Goal: Information Seeking & Learning: Learn about a topic

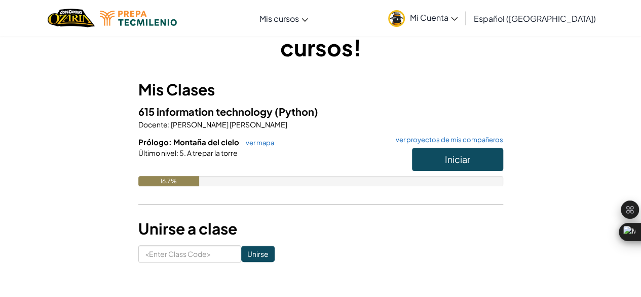
scroll to position [101, 0]
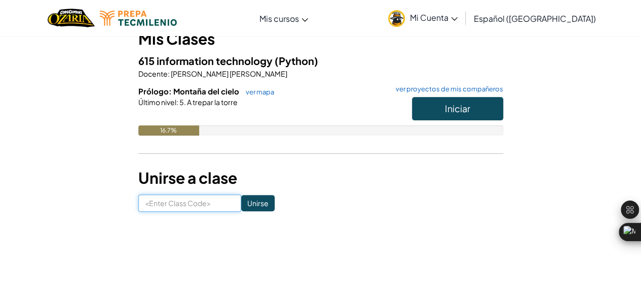
click at [212, 200] on input at bounding box center [189, 202] width 103 height 17
type input "PigGlassEgg"
click at [243, 203] on input "Unirse" at bounding box center [257, 203] width 33 height 16
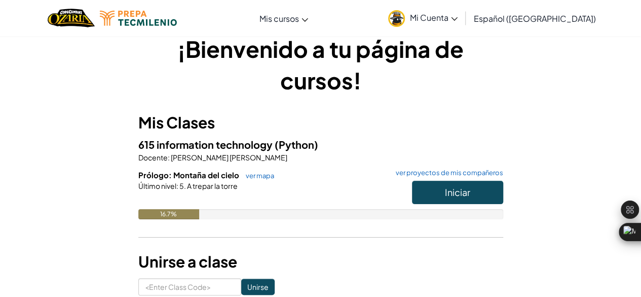
scroll to position [20, 0]
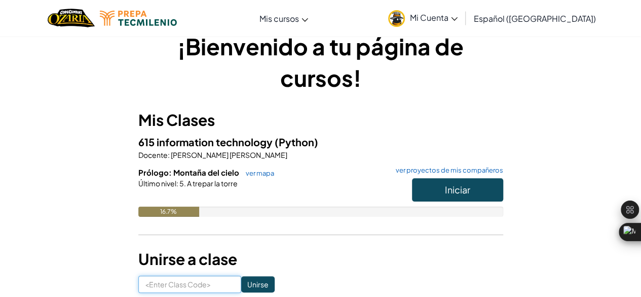
click at [191, 281] on input at bounding box center [189, 283] width 103 height 17
type input "PigGlassEgg"
click at [251, 285] on input "Unirse" at bounding box center [257, 284] width 33 height 16
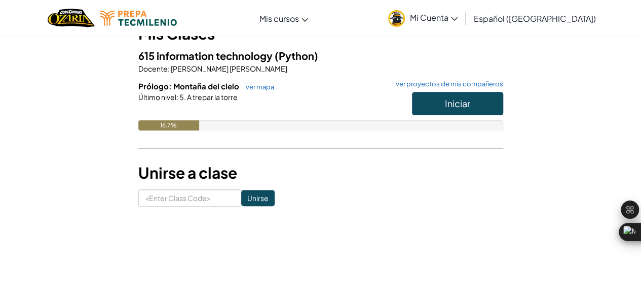
scroll to position [122, 0]
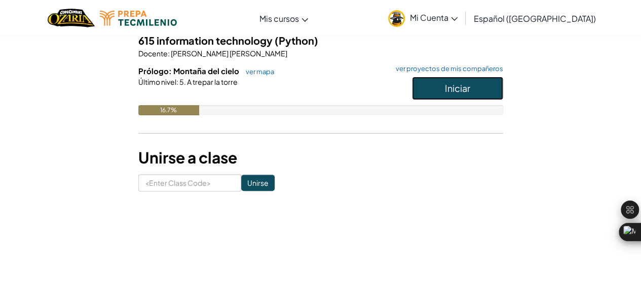
click at [438, 88] on button "Iniciar" at bounding box center [457, 88] width 91 height 23
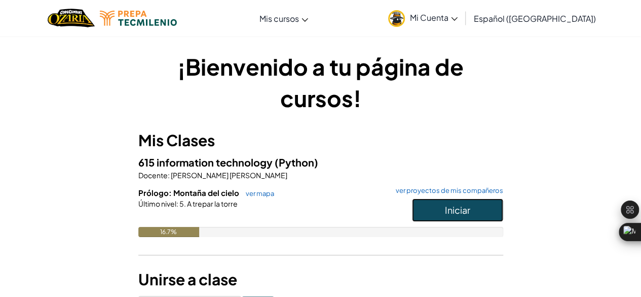
click at [454, 209] on span "Iniciar" at bounding box center [457, 210] width 25 height 12
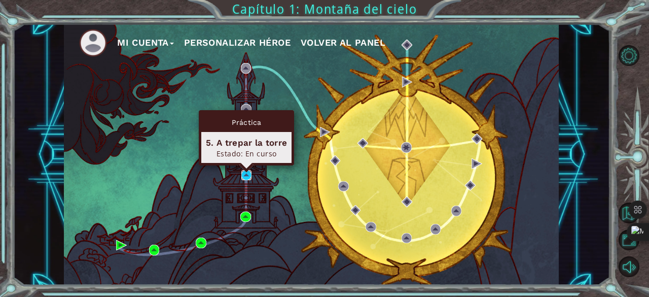
click at [247, 173] on img at bounding box center [246, 175] width 10 height 10
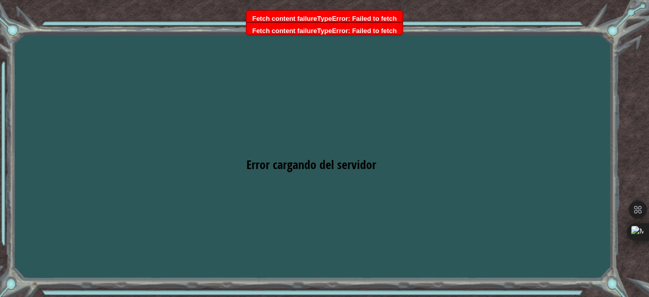
click at [352, 124] on div "Goals Error cargando del servidor Deberás unirte a un curso para jugar a este n…" at bounding box center [324, 148] width 649 height 297
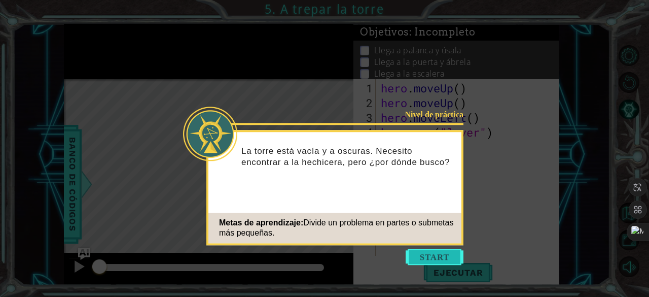
click at [449, 252] on button "Start" at bounding box center [435, 256] width 58 height 16
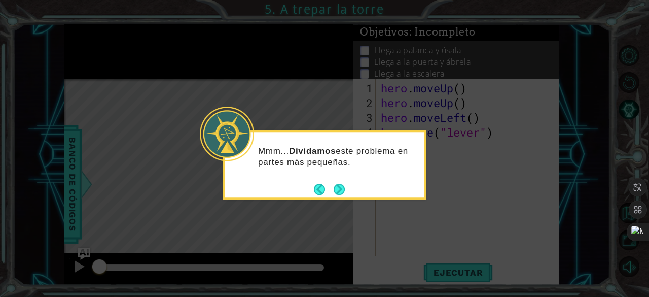
click at [337, 193] on button "Next" at bounding box center [339, 189] width 12 height 12
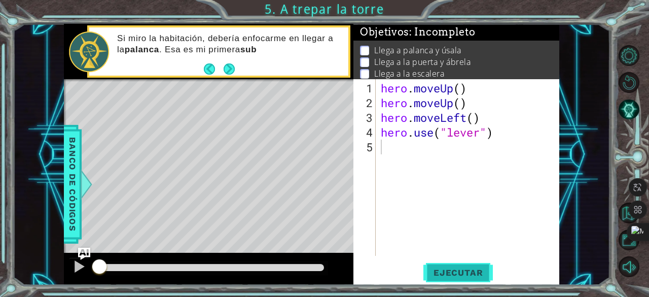
click at [453, 276] on span "Ejecutar" at bounding box center [457, 272] width 69 height 10
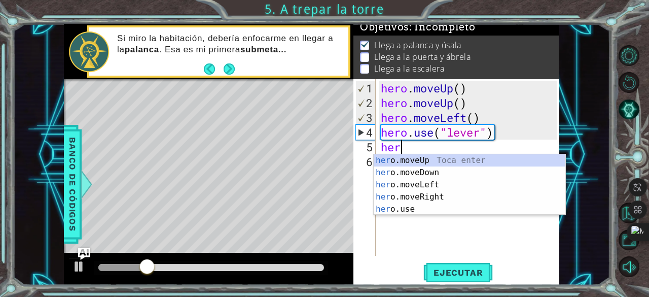
type textarea "hero"
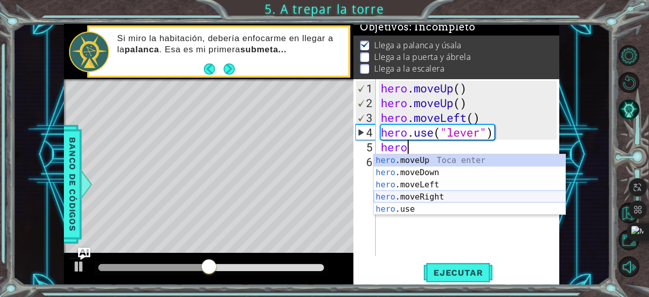
click at [438, 193] on div "hero .moveUp Toca enter hero .moveDown Toca enter hero .moveLeft Toca enter her…" at bounding box center [470, 196] width 192 height 85
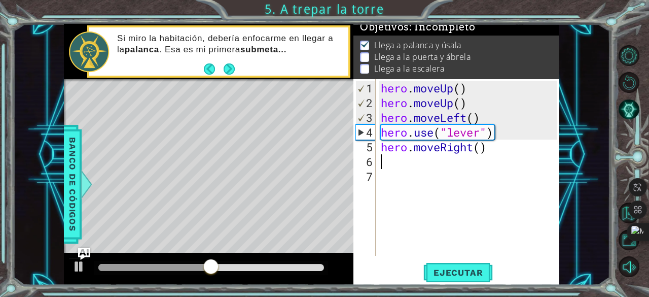
scroll to position [0, 0]
click at [479, 150] on div "hero . moveUp ( ) hero . moveUp ( ) hero . moveLeft ( ) hero . use ( "lever" ) …" at bounding box center [471, 184] width 184 height 206
click at [480, 150] on div "hero . moveUp ( ) hero . moveUp ( ) hero . moveLeft ( ) hero . use ( "lever" ) …" at bounding box center [468, 167] width 179 height 176
type textarea "hero.moveRight(3)"
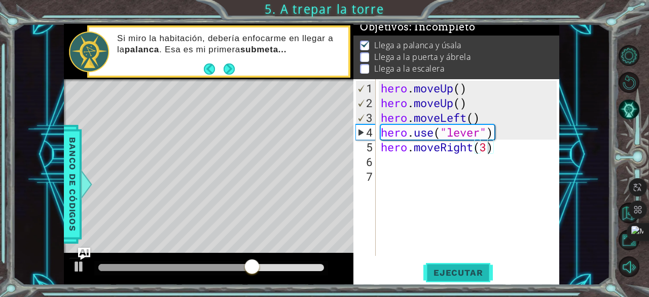
click at [453, 270] on span "Ejecutar" at bounding box center [457, 272] width 69 height 10
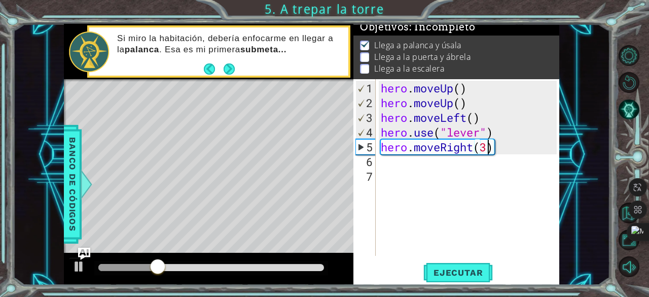
click at [404, 163] on div "hero . moveUp ( ) hero . moveUp ( ) hero . moveLeft ( ) hero . use ( "lever" ) …" at bounding box center [471, 184] width 184 height 206
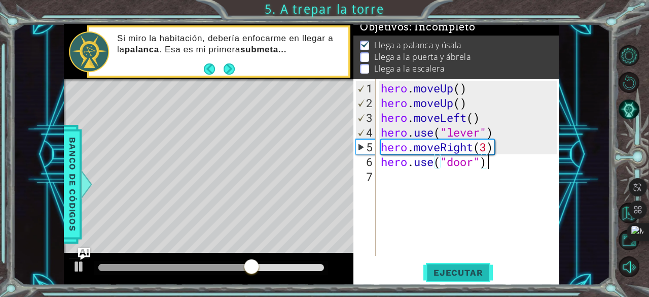
type textarea "hero.use("door")"
click at [448, 272] on span "Ejecutar" at bounding box center [457, 272] width 69 height 10
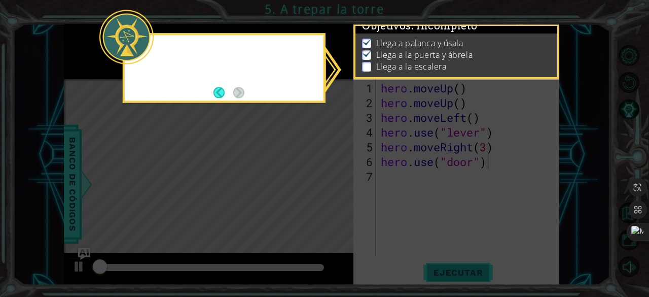
scroll to position [9, 0]
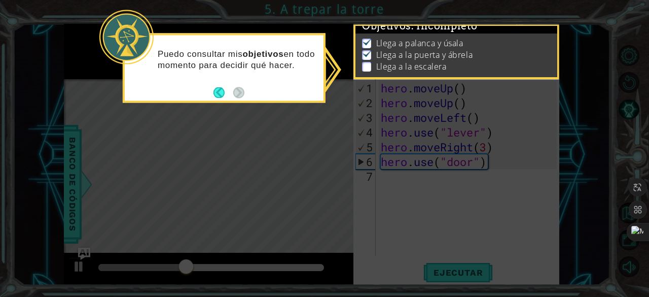
click at [369, 63] on p at bounding box center [366, 67] width 9 height 10
click at [230, 92] on button "Back" at bounding box center [223, 92] width 20 height 11
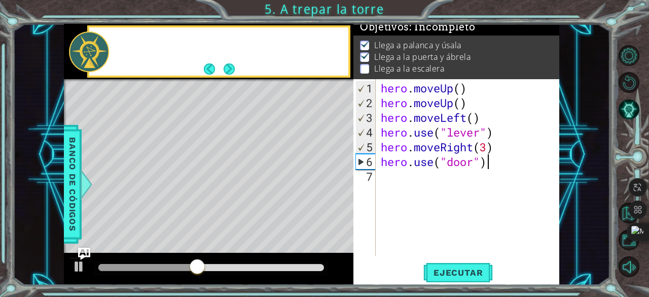
scroll to position [7, 0]
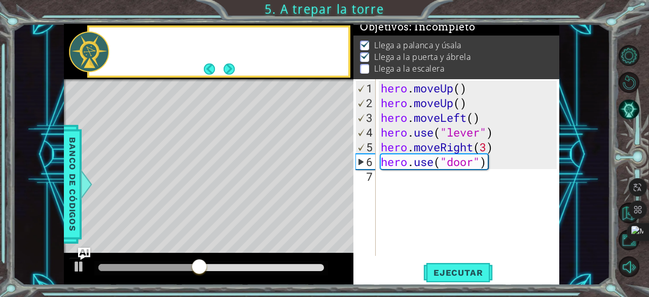
click at [292, 187] on div "Level Map" at bounding box center [298, 228] width 469 height 299
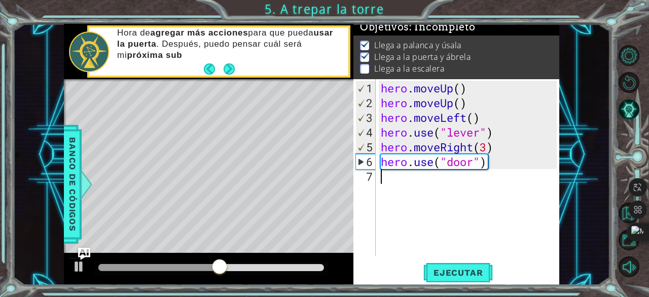
scroll to position [0, 0]
click at [394, 184] on div "hero . moveUp ( ) hero . moveUp ( ) hero . moveLeft ( ) hero . use ( "lever" ) …" at bounding box center [471, 184] width 184 height 206
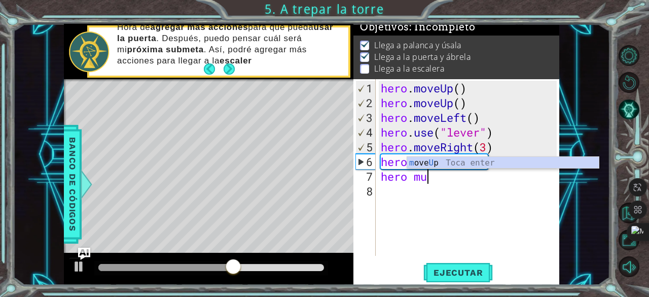
type textarea "hero m"
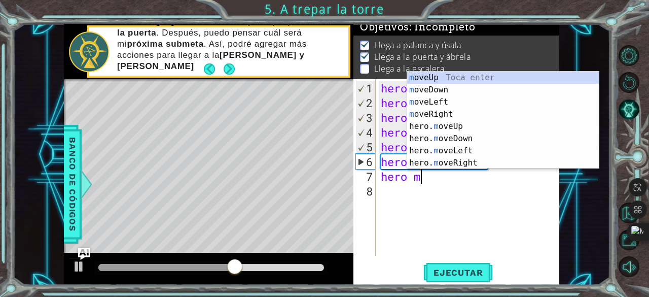
scroll to position [0, 1]
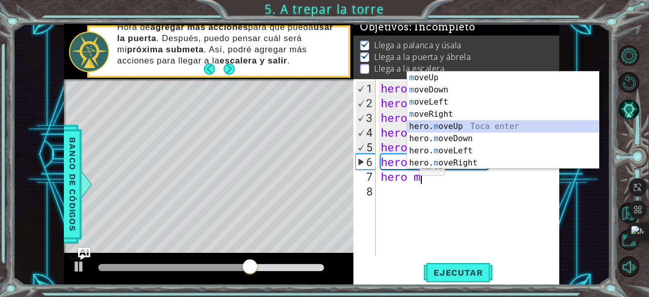
click at [451, 124] on div "m oveUp Toca enter m oveDown Toca enter m oveLeft Toca enter m oveRight Toca en…" at bounding box center [503, 133] width 192 height 122
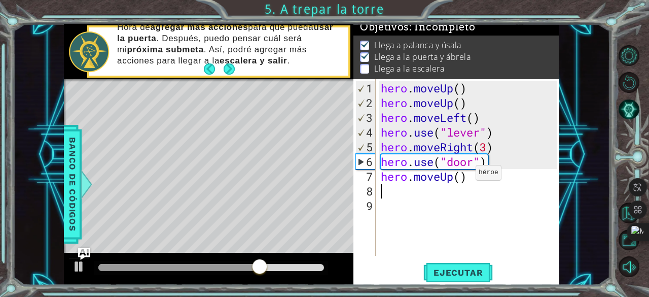
click at [460, 176] on div "hero . moveUp ( ) hero . moveUp ( ) hero . moveLeft ( ) hero . use ( "lever" ) …" at bounding box center [471, 184] width 184 height 206
type textarea "hero.moveUp(2)"
click at [404, 198] on div "hero . moveUp ( ) hero . moveUp ( ) hero . moveLeft ( ) hero . use ( "lever" ) …" at bounding box center [471, 184] width 184 height 206
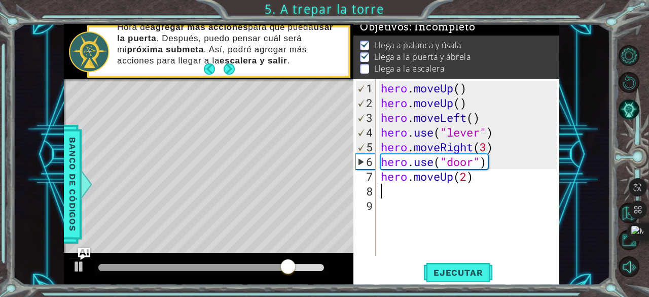
click at [391, 191] on div "hero . moveUp ( ) hero . moveUp ( ) hero . moveLeft ( ) hero . use ( "lever" ) …" at bounding box center [471, 184] width 184 height 206
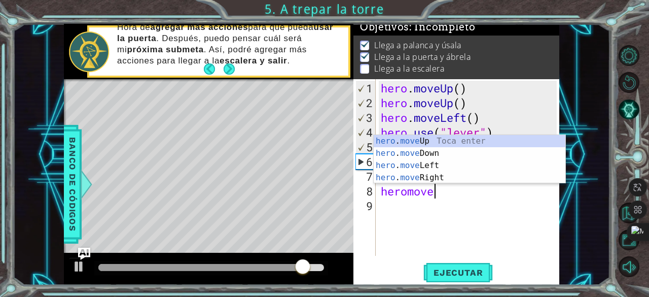
type textarea "heromovel"
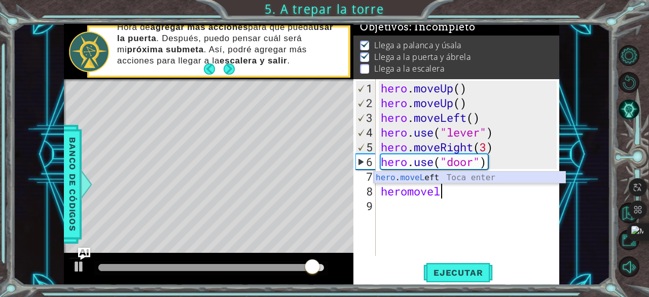
click at [428, 178] on div "hero . moveL eft Toca enter" at bounding box center [470, 189] width 192 height 37
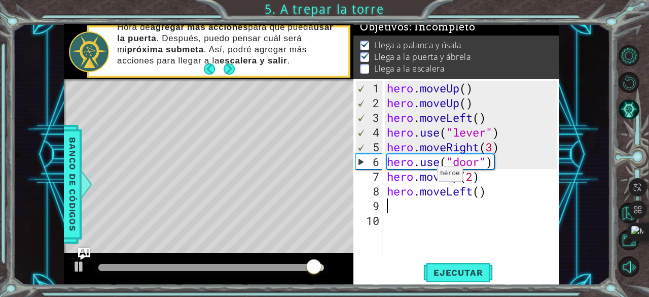
scroll to position [0, 0]
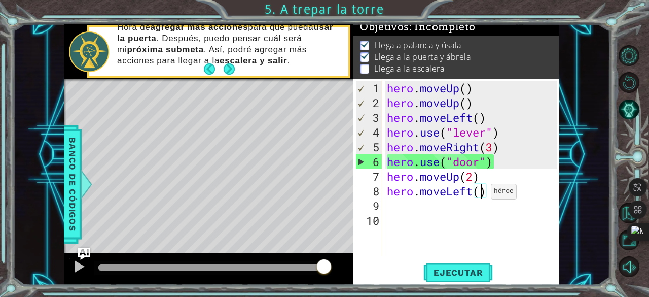
click at [482, 195] on div "hero . moveUp ( ) hero . moveUp ( ) hero . moveLeft ( ) hero . use ( "lever" ) …" at bounding box center [473, 184] width 177 height 206
type textarea "hero.moveLeft(3)"
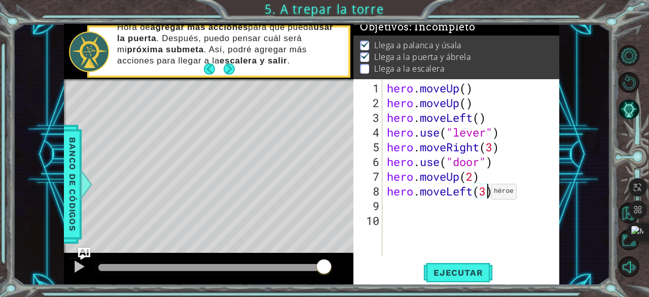
scroll to position [0, 4]
click at [429, 202] on div "hero . moveUp ( ) hero . moveUp ( ) hero . moveLeft ( ) hero . use ( "lever" ) …" at bounding box center [473, 184] width 177 height 206
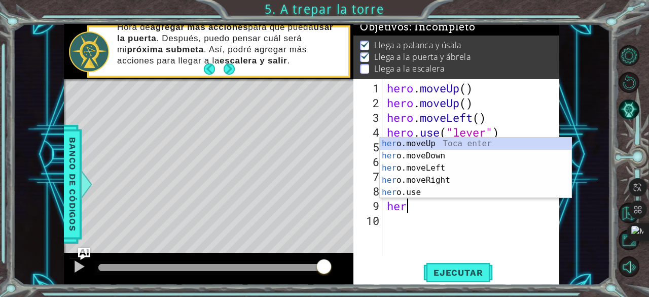
type textarea "hero"
click at [437, 143] on div "hero .moveUp Toca enter hero .moveDown Toca enter hero .moveLeft Toca enter her…" at bounding box center [476, 179] width 192 height 85
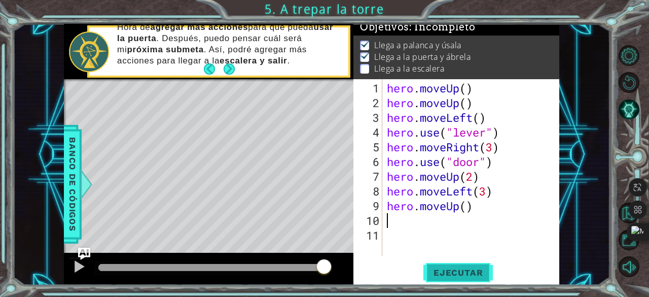
click at [451, 273] on span "Ejecutar" at bounding box center [457, 272] width 69 height 10
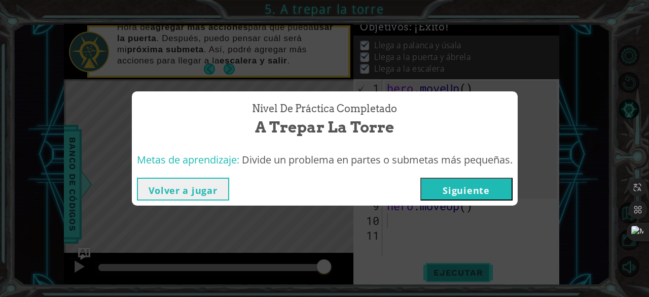
click at [451, 273] on div "Nivel de práctica Completado A trepar la torre Metas de aprendizaje: Divide un …" at bounding box center [324, 148] width 649 height 297
click at [484, 191] on button "Siguiente" at bounding box center [466, 188] width 92 height 23
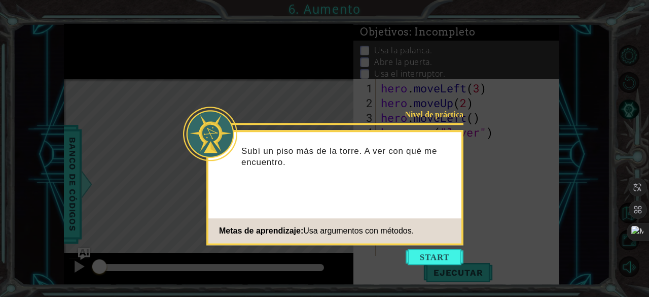
click at [440, 257] on button "Start" at bounding box center [435, 256] width 58 height 16
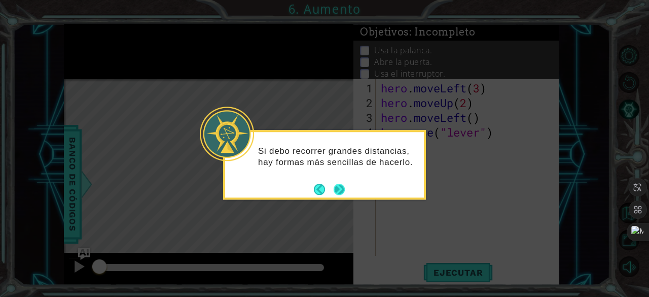
click at [340, 190] on button "Next" at bounding box center [339, 189] width 12 height 12
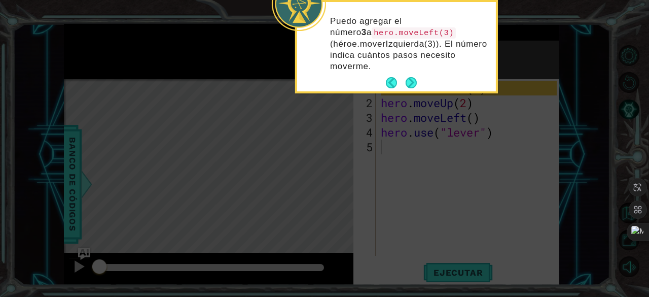
click at [411, 82] on button "Next" at bounding box center [411, 82] width 11 height 11
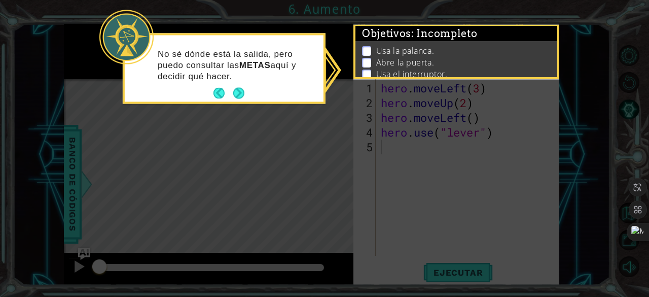
click at [368, 49] on p at bounding box center [366, 51] width 9 height 10
click at [243, 96] on button "Next" at bounding box center [238, 93] width 11 height 11
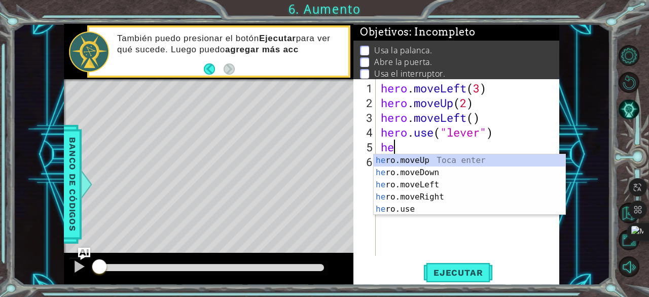
scroll to position [0, 1]
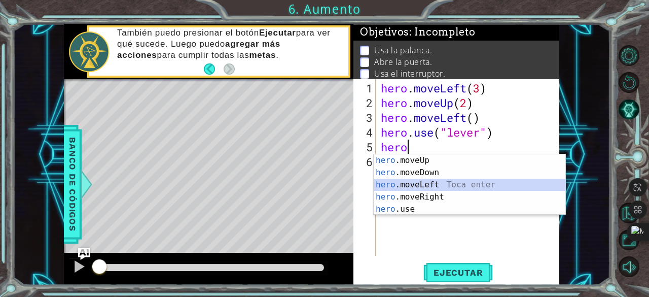
click at [424, 186] on div "hero .moveUp Toca enter hero .moveDown Toca enter hero .moveLeft Toca enter her…" at bounding box center [470, 196] width 192 height 85
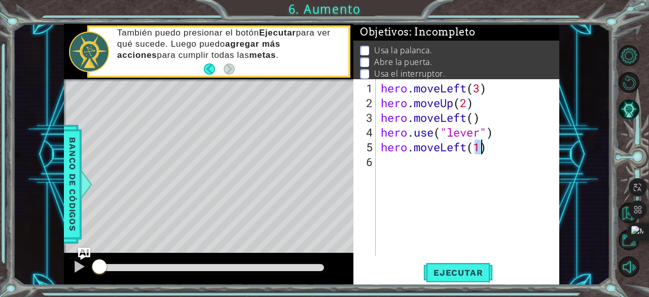
scroll to position [0, 4]
click at [463, 270] on span "Ejecutar" at bounding box center [457, 272] width 69 height 10
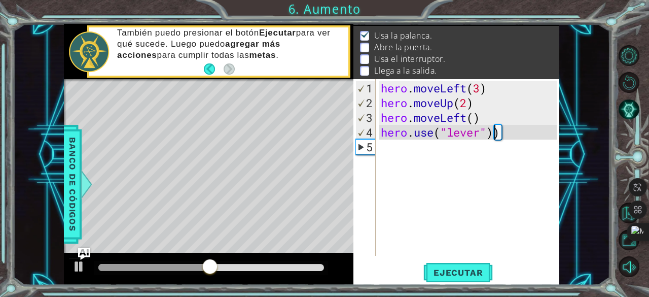
scroll to position [0, 0]
type textarea "hero.use("le)"
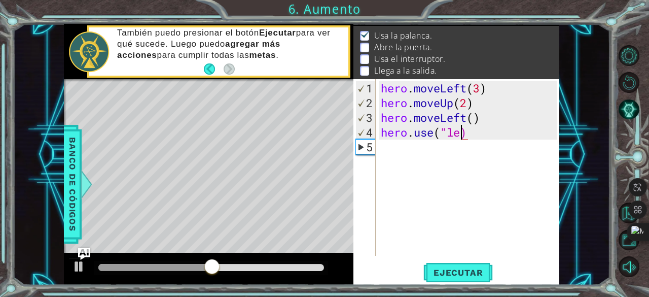
click at [474, 156] on div "hero . moveLeft ( 3 ) hero . moveUp ( 2 ) hero . moveLeft ( ) hero . use ( "le)" at bounding box center [471, 184] width 184 height 206
type textarea "hero.use("lever") hero.)"
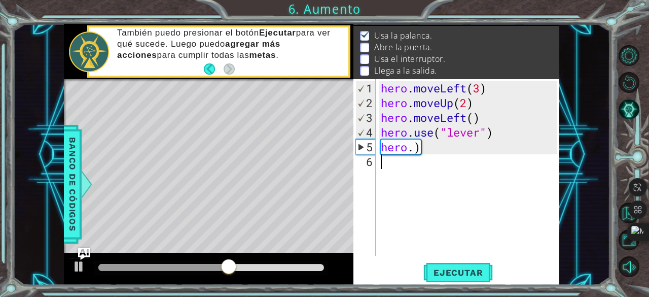
click at [457, 155] on div "hero . moveLeft ( 3 ) hero . moveUp ( 2 ) hero . moveLeft ( ) hero . use ( "lev…" at bounding box center [471, 184] width 184 height 206
drag, startPoint x: 420, startPoint y: 149, endPoint x: 379, endPoint y: 150, distance: 41.1
click at [379, 150] on div "hero . moveLeft ( 3 ) hero . moveUp ( 2 ) hero . moveLeft ( ) hero . use ( "lev…" at bounding box center [471, 184] width 184 height 206
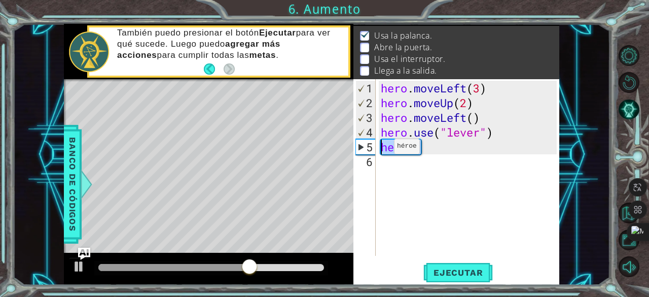
type textarea "hero.)"
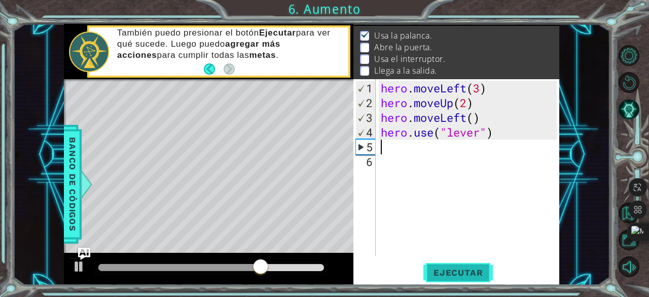
click at [473, 273] on span "Ejecutar" at bounding box center [457, 272] width 69 height 10
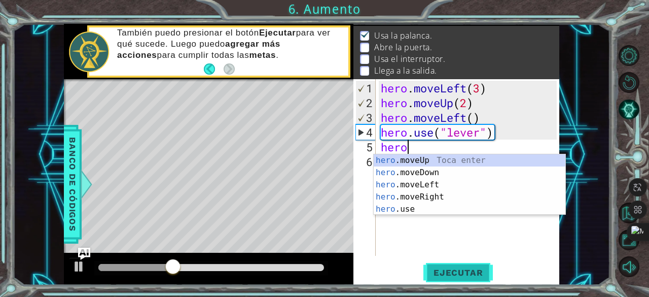
scroll to position [0, 1]
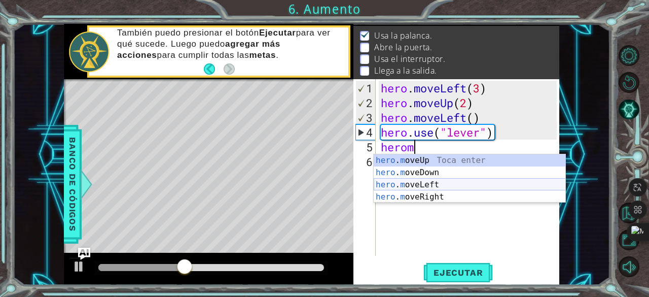
click at [442, 180] on div "hero . m oveUp Toca enter hero . m oveDown Toca enter hero . m oveLeft Toca ent…" at bounding box center [470, 190] width 192 height 73
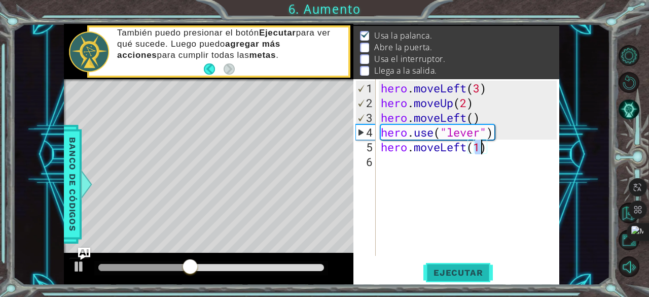
type textarea "hero.moveLeft(1)"
click at [467, 275] on span "Ejecutar" at bounding box center [457, 272] width 69 height 10
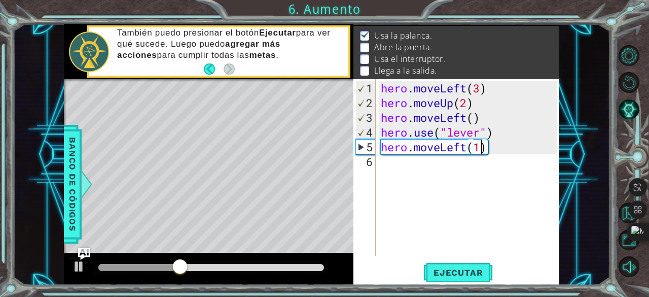
click at [414, 166] on div "hero . moveLeft ( 3 ) hero . moveUp ( 2 ) hero . moveLeft ( ) hero . use ( "lev…" at bounding box center [471, 184] width 184 height 206
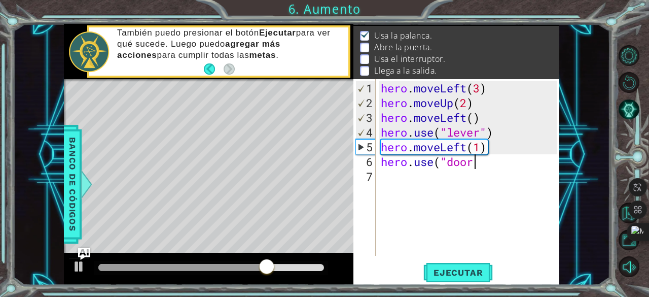
scroll to position [0, 4]
type textarea "hero.use("door")"
click at [452, 267] on span "Ejecutar" at bounding box center [457, 272] width 69 height 10
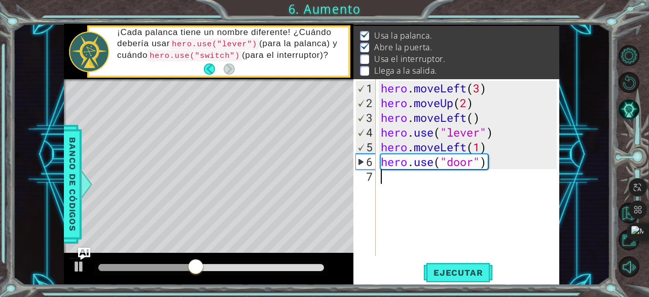
click at [403, 180] on div "hero . moveLeft ( 3 ) hero . moveUp ( 2 ) hero . moveLeft ( ) hero . use ( "lev…" at bounding box center [471, 184] width 184 height 206
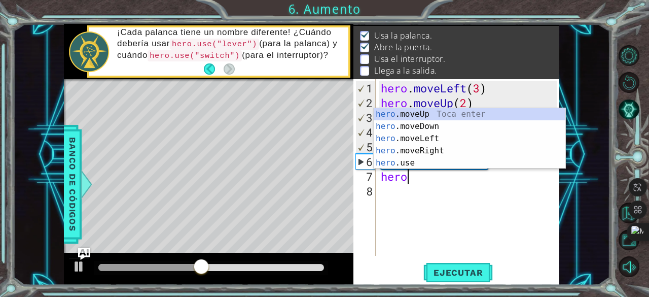
scroll to position [0, 1]
click at [437, 113] on div "hero .moveUp Toca enter hero .moveDown Toca enter hero .moveLeft Toca enter her…" at bounding box center [470, 150] width 192 height 85
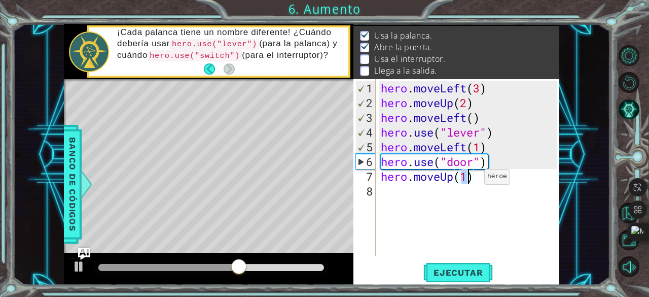
type textarea "hero.moveUp(2)"
click at [443, 189] on div "hero . moveLeft ( 3 ) hero . moveUp ( 2 ) hero . moveLeft ( ) hero . use ( "lev…" at bounding box center [471, 184] width 184 height 206
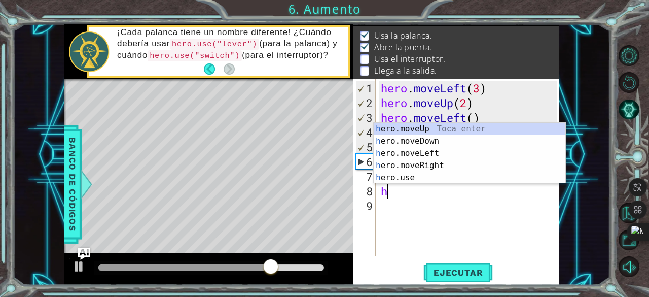
scroll to position [0, 1]
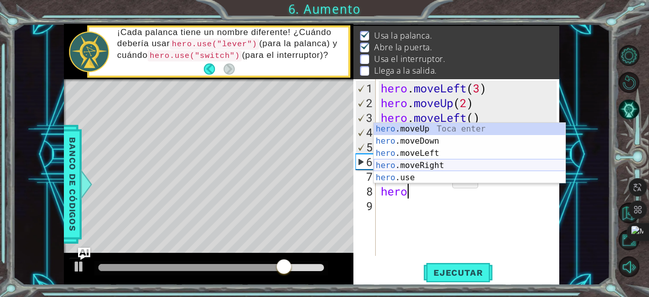
click at [418, 164] on div "hero .moveUp Toca enter hero .moveDown Toca enter hero .moveLeft Toca enter her…" at bounding box center [470, 165] width 192 height 85
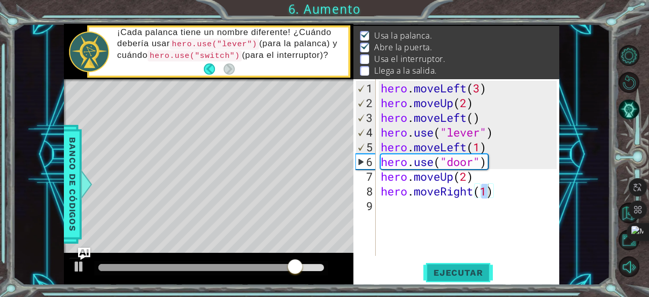
click at [454, 270] on span "Ejecutar" at bounding box center [457, 272] width 69 height 10
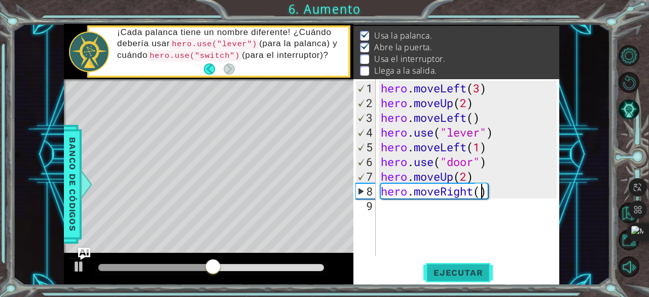
type textarea "hero.moveRight(2)"
click at [410, 217] on div "hero . moveLeft ( 3 ) hero . moveUp ( 2 ) hero . moveLeft ( ) hero . use ( "lev…" at bounding box center [471, 184] width 184 height 206
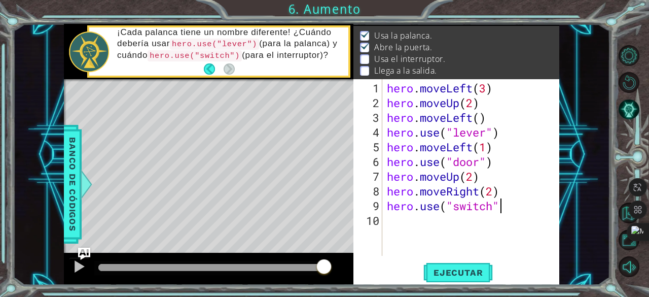
type textarea "hero.use("switch")"
click at [469, 228] on div "hero . moveLeft ( 3 ) hero . moveUp ( 2 ) hero . moveLeft ( ) hero . use ( "lev…" at bounding box center [473, 184] width 177 height 206
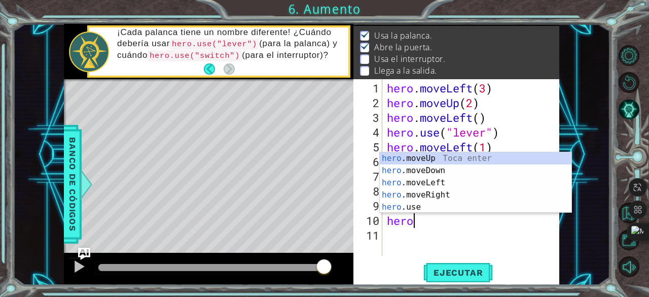
scroll to position [0, 1]
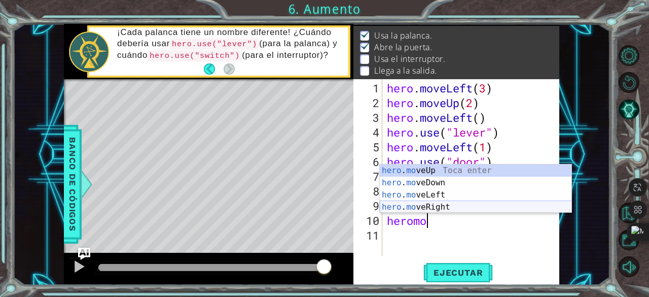
click at [439, 207] on div "hero . mo veUp Toca enter hero . mo veDown Toca enter hero . mo veLeft Toca ent…" at bounding box center [476, 200] width 192 height 73
type textarea "hero.moveRight(1)"
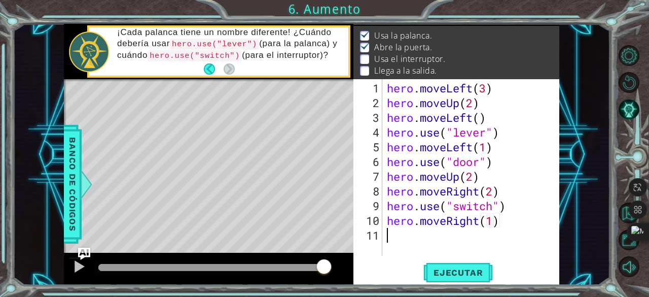
click at [434, 241] on div "hero . moveLeft ( 3 ) hero . moveUp ( 2 ) hero . moveLeft ( ) hero . use ( "lev…" at bounding box center [473, 184] width 177 height 206
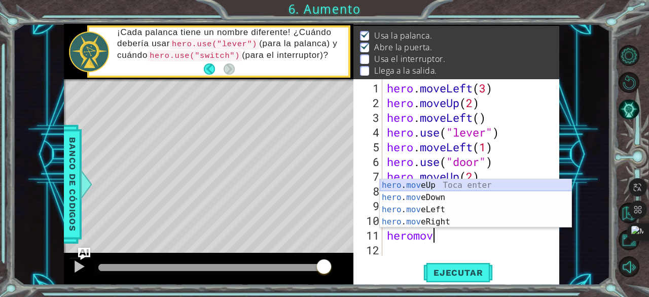
click at [423, 185] on div "hero . mov eUp Toca enter hero . mov eDown Toca enter hero . mov eLeft Toca ent…" at bounding box center [476, 215] width 192 height 73
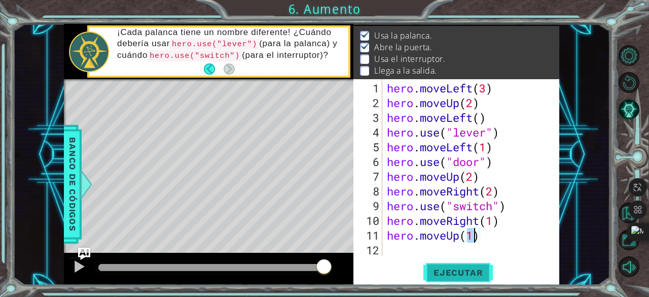
type textarea "hero.moveUp(1)"
click at [448, 277] on span "Ejecutar" at bounding box center [457, 272] width 69 height 10
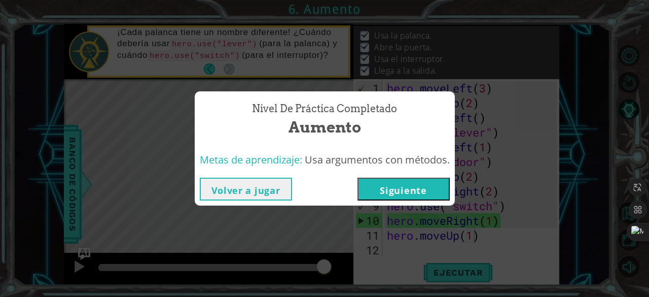
click at [403, 184] on button "Siguiente" at bounding box center [404, 188] width 92 height 23
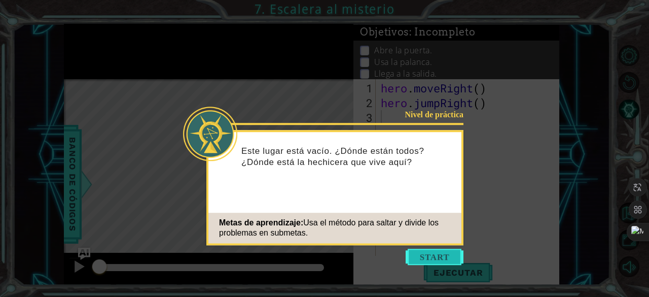
click at [442, 251] on button "Start" at bounding box center [435, 256] width 58 height 16
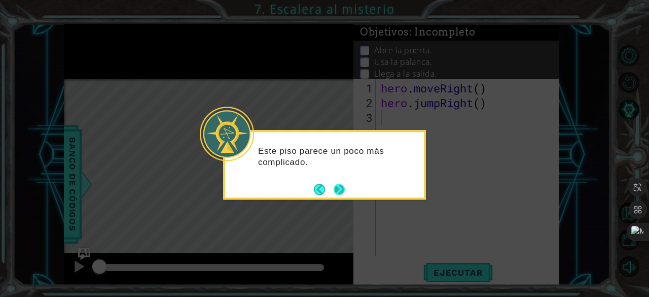
click at [342, 186] on button "Next" at bounding box center [339, 189] width 13 height 13
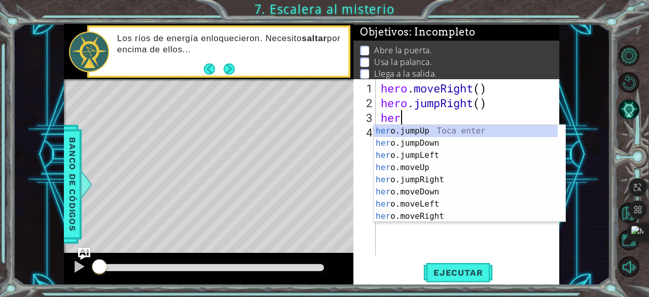
type textarea "h"
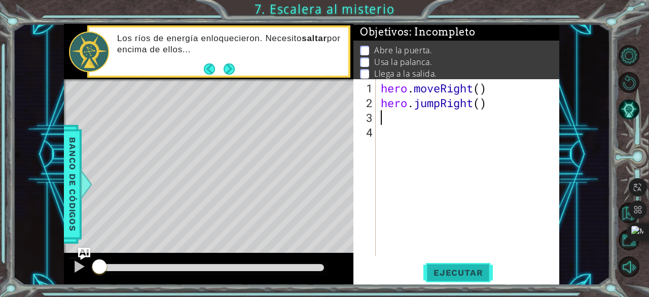
click at [467, 269] on span "Ejecutar" at bounding box center [457, 272] width 69 height 10
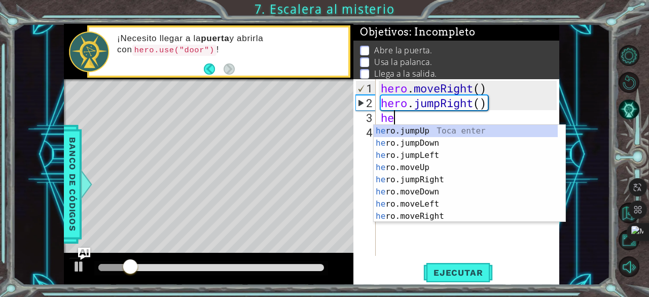
scroll to position [0, 1]
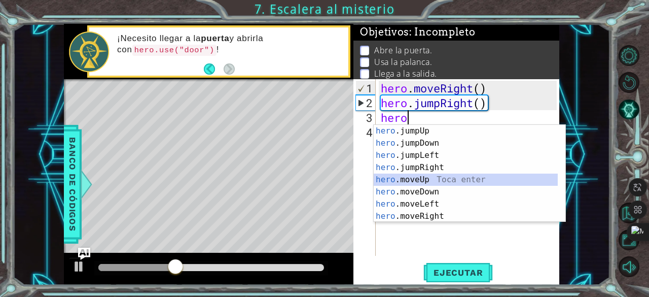
click at [429, 181] on div "hero .jumpUp Toca enter hero .jumpDown Toca enter hero .jumpLeft Toca enter her…" at bounding box center [466, 186] width 185 height 122
type textarea "hero.moveUp(1)"
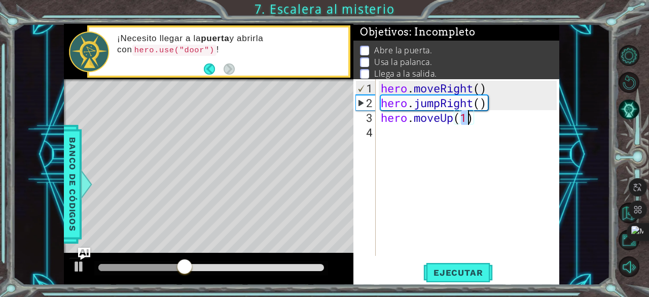
click at [419, 142] on div "hero . moveRight ( ) hero . jumpRight ( ) hero . moveUp ( 1 )" at bounding box center [471, 184] width 184 height 206
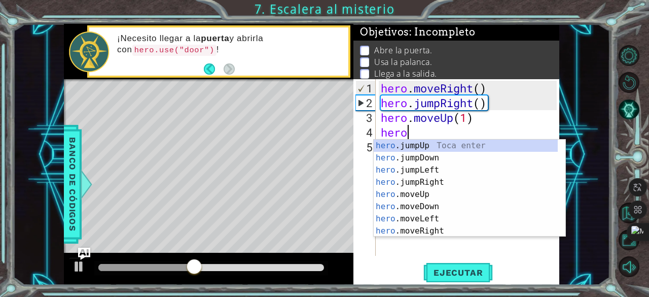
scroll to position [0, 1]
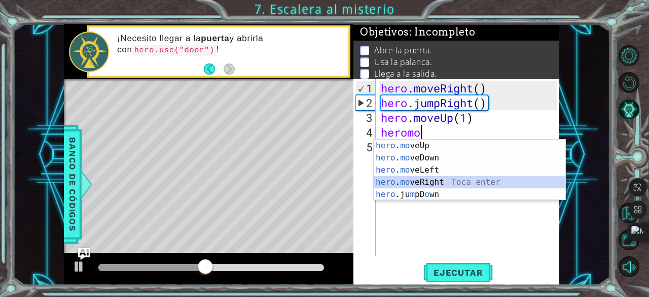
click at [431, 182] on div "hero . mo veUp Toca enter hero . mo veDown Toca enter hero . mo veLeft Toca ent…" at bounding box center [470, 181] width 192 height 85
type textarea "hero.moveRight(1)"
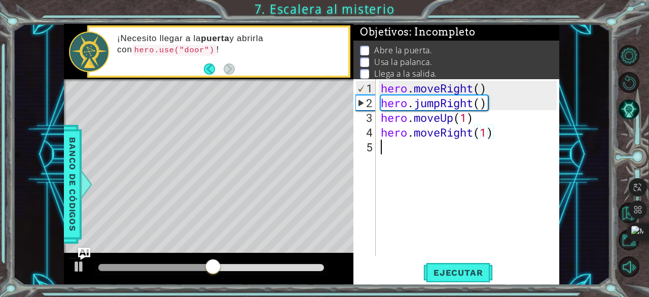
click at [437, 147] on div "hero . moveRight ( ) hero . jumpRight ( ) hero . moveUp ( 1 ) hero . moveRight …" at bounding box center [471, 184] width 184 height 206
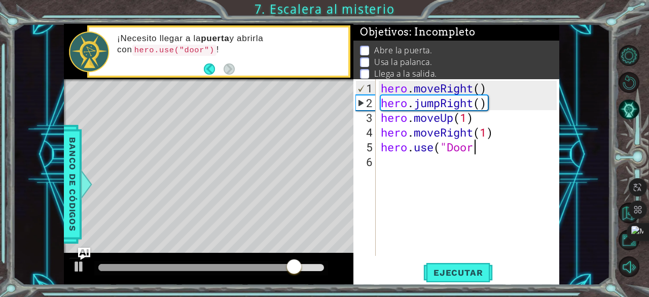
scroll to position [0, 4]
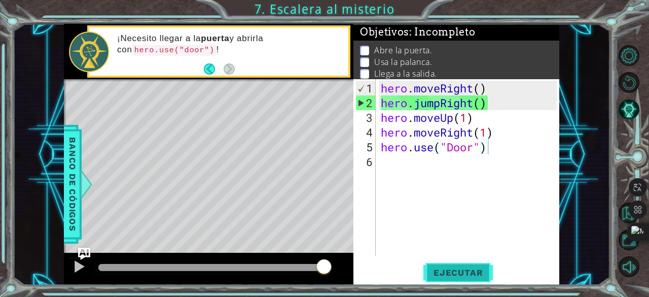
click at [451, 268] on span "Ejecutar" at bounding box center [457, 272] width 69 height 10
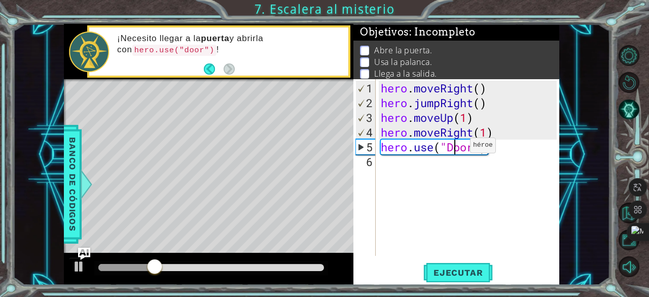
click at [455, 150] on div "hero . moveRight ( ) hero . jumpRight ( ) hero . moveUp ( 1 ) hero . moveRight …" at bounding box center [471, 184] width 184 height 206
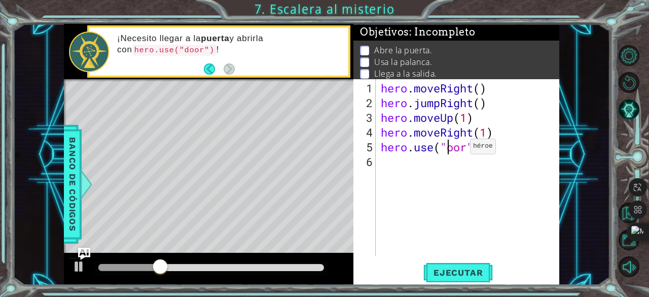
scroll to position [0, 3]
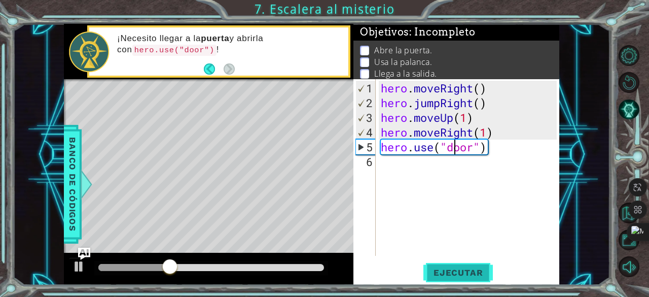
type textarea "hero.use("door")"
click at [453, 269] on span "Ejecutar" at bounding box center [457, 272] width 69 height 10
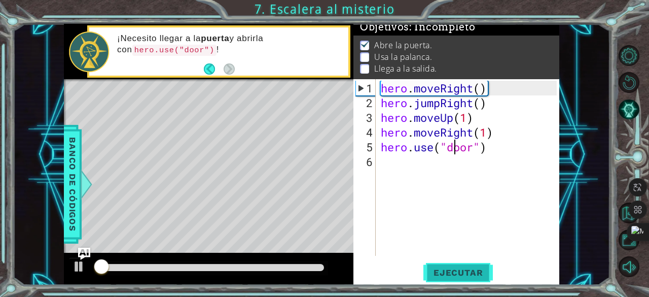
scroll to position [9, 0]
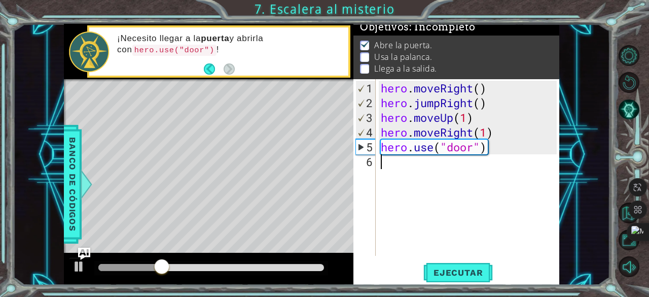
click at [414, 180] on div "hero . moveRight ( ) hero . jumpRight ( ) hero . moveUp ( 1 ) hero . moveRight …" at bounding box center [471, 184] width 184 height 206
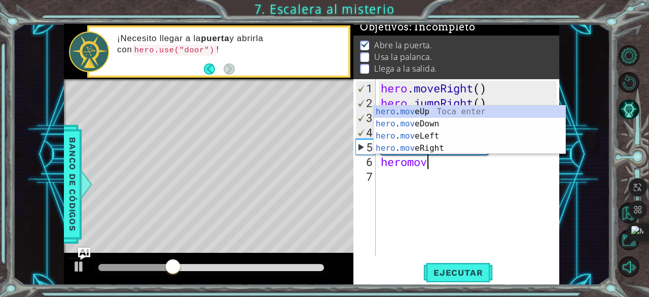
scroll to position [0, 2]
click at [427, 110] on div "hero . mov eUp Toca enter hero . mov eDown Toca enter hero . mov eLeft Toca ent…" at bounding box center [470, 141] width 192 height 73
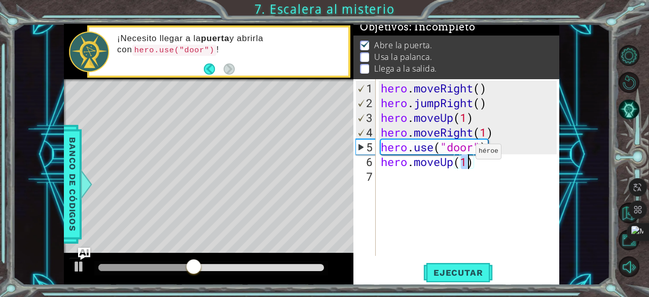
type textarea "hero.moveUp(2)"
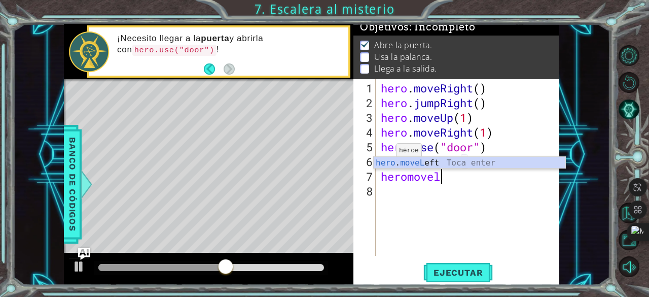
scroll to position [0, 2]
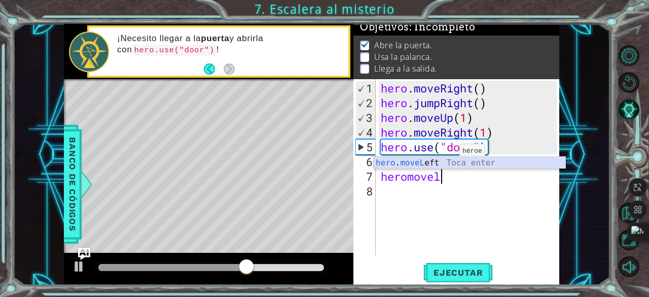
click at [442, 163] on div "hero . moveL eft Toca enter" at bounding box center [470, 175] width 192 height 37
type textarea "hero.moveLeft(1)"
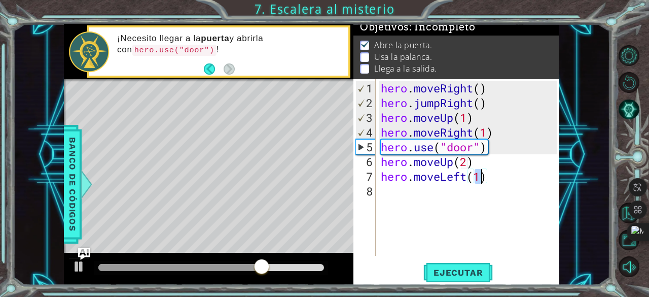
click at [417, 195] on div "hero . moveRight ( ) hero . jumpRight ( ) hero . moveUp ( 1 ) hero . moveRight …" at bounding box center [471, 184] width 184 height 206
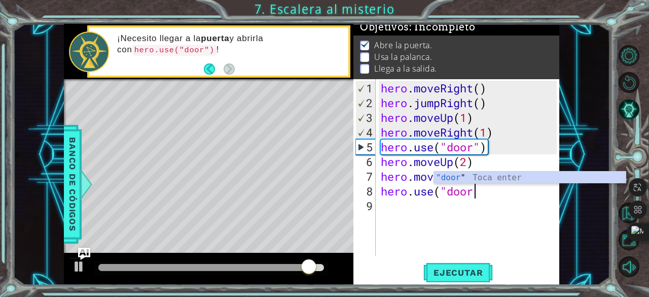
scroll to position [0, 4]
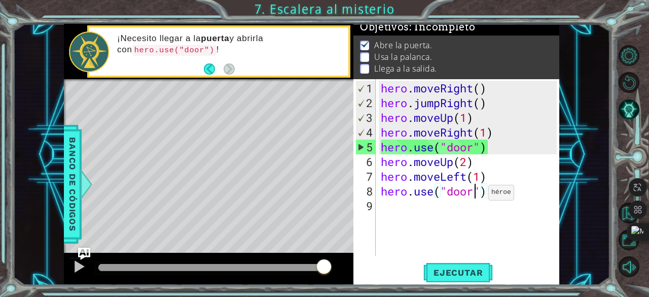
click at [473, 196] on div "hero . moveRight ( ) hero . jumpRight ( ) hero . moveUp ( 1 ) hero . moveRight …" at bounding box center [471, 184] width 184 height 206
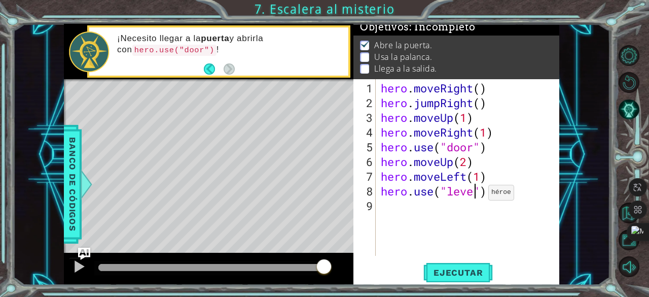
scroll to position [0, 5]
type textarea "hero.use("lever")"
click at [422, 197] on div "hero . moveRight ( ) hero . jumpRight ( ) hero . moveUp ( 1 ) hero . moveRight …" at bounding box center [471, 184] width 184 height 206
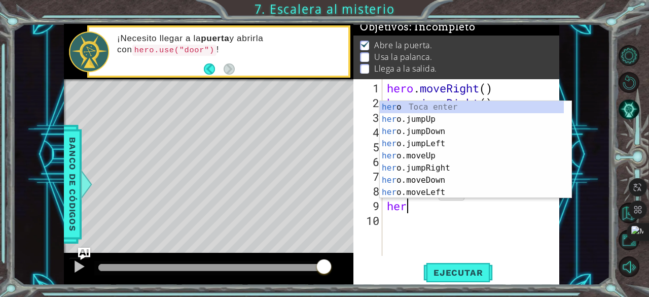
type textarea "hero"
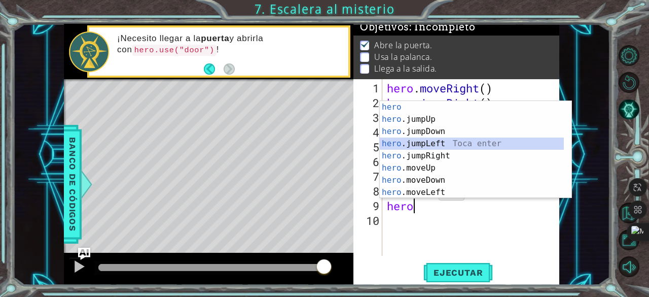
click at [434, 144] on div "hero Toca enter hero .jumpUp Toca enter hero .jumpDown Toca enter hero .jumpLef…" at bounding box center [472, 162] width 185 height 122
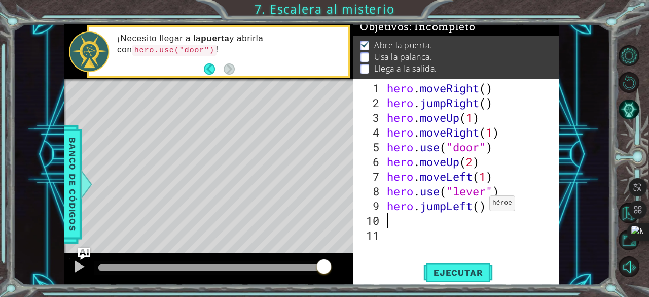
type textarea "2"
click at [481, 209] on div "hero . moveRight ( ) hero . jumpRight ( ) hero . moveUp ( 1 ) hero . moveRight …" at bounding box center [473, 184] width 177 height 206
type textarea "hero.jumpLeft(2)"
click at [399, 220] on div "hero . moveRight ( ) hero . jumpRight ( ) hero . moveUp ( 1 ) hero . moveRight …" at bounding box center [473, 184] width 177 height 206
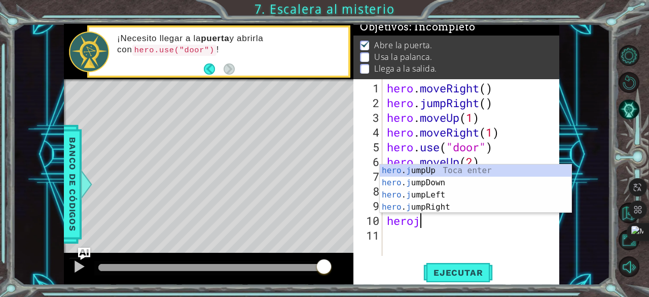
scroll to position [0, 1]
type textarea "heroju"
click at [427, 169] on div "hero . ju mpUp Toca enter hero . ju mpDown Toca enter hero . ju mpLeft Toca ent…" at bounding box center [476, 200] width 192 height 73
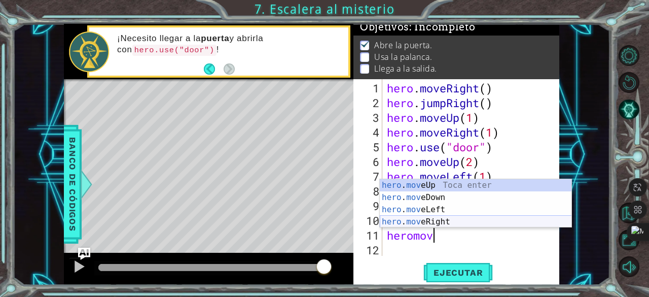
click at [441, 221] on div "hero . mov eUp Toca enter hero . mov eDown Toca enter hero . mov eLeft Toca ent…" at bounding box center [476, 215] width 192 height 73
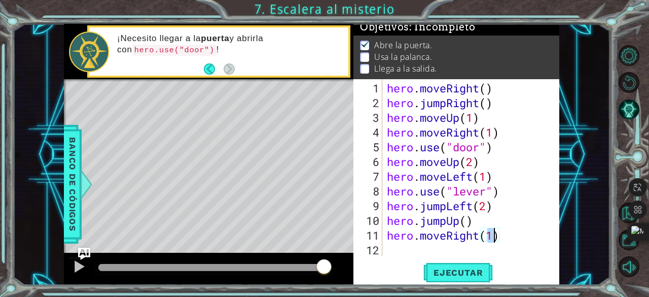
scroll to position [0, 4]
type textarea "hero.moveRight(2)"
click at [460, 267] on button "Ejecutar" at bounding box center [457, 272] width 69 height 21
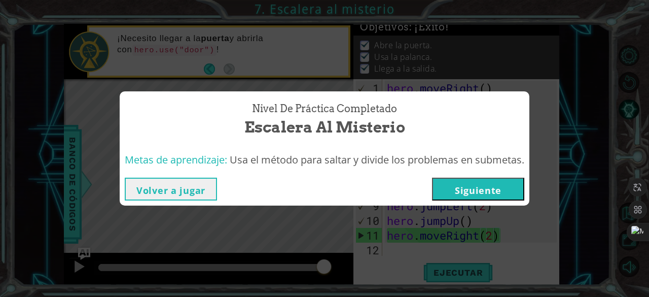
click at [488, 184] on button "Siguiente" at bounding box center [478, 188] width 92 height 23
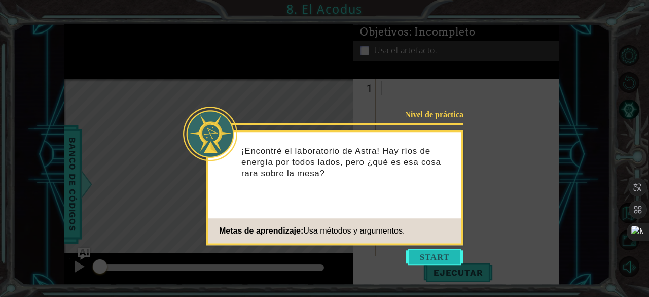
click at [437, 261] on button "Start" at bounding box center [435, 256] width 58 height 16
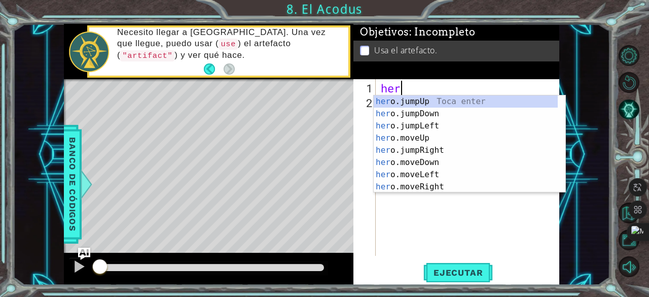
scroll to position [0, 1]
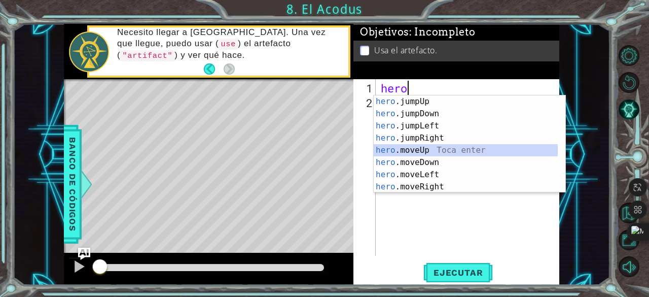
click at [427, 149] on div "hero .jumpUp Toca enter hero .jumpDown Toca enter hero .jumpLeft Toca enter her…" at bounding box center [466, 156] width 185 height 122
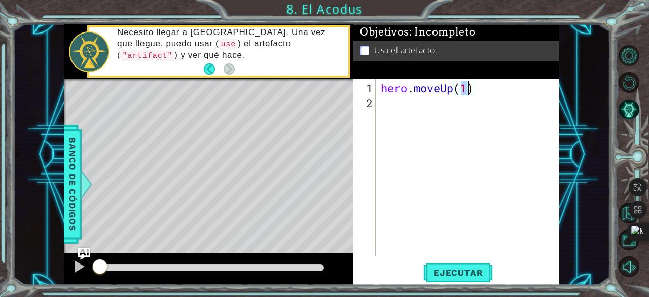
scroll to position [0, 4]
type textarea "hero.moveUp(2)"
click at [423, 99] on div "hero . moveUp ( 2 )" at bounding box center [471, 184] width 184 height 206
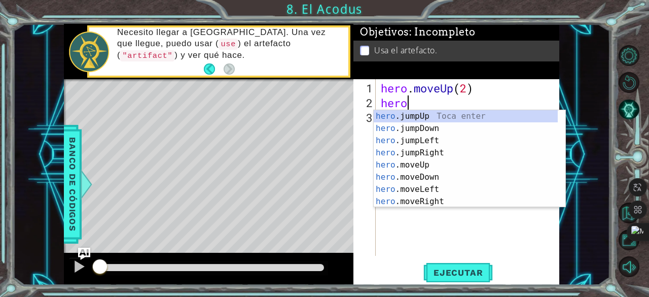
scroll to position [0, 1]
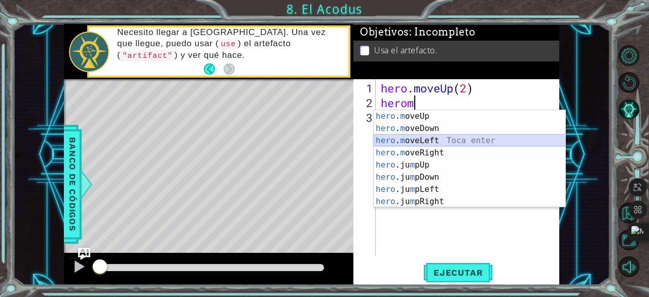
click at [429, 139] on div "hero . m oveUp Toca enter hero . m oveDown Toca enter hero . m oveLeft Toca ent…" at bounding box center [470, 171] width 192 height 122
type textarea "hero.moveLeft(1)"
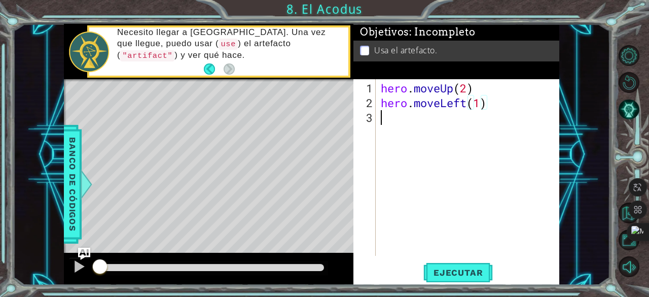
click at [433, 127] on div "hero . moveUp ( 2 ) hero . moveLeft ( 1 )" at bounding box center [471, 184] width 184 height 206
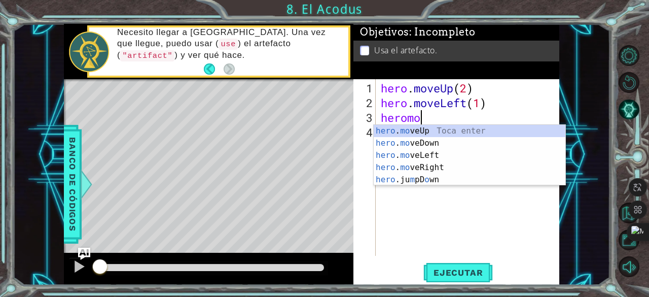
scroll to position [0, 2]
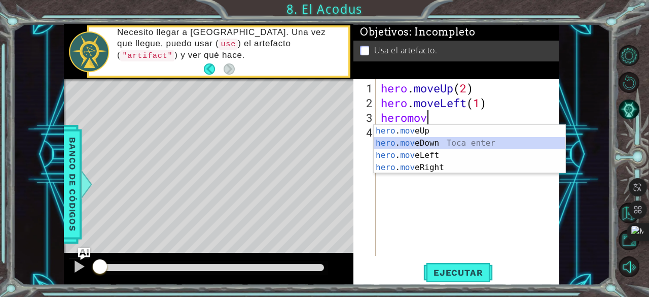
click at [423, 144] on div "hero . mov eUp Toca enter hero . mov eDown Toca enter hero . mov eLeft Toca ent…" at bounding box center [470, 161] width 192 height 73
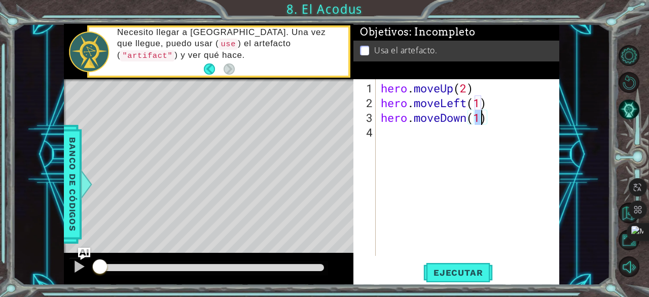
type textarea "hero.moveDown(2)"
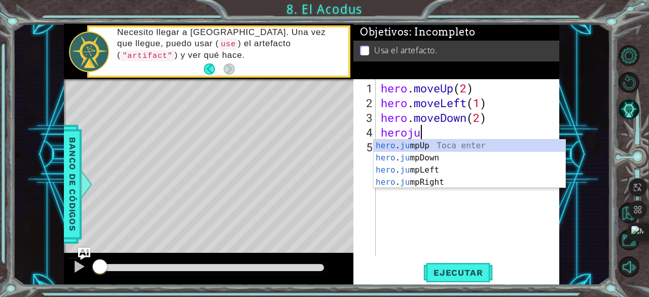
type textarea "herojum"
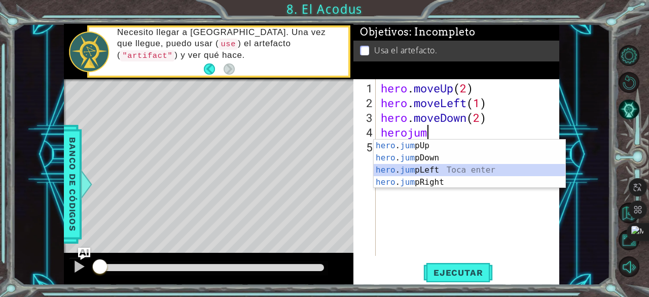
click at [419, 164] on div "hero . jum pUp Toca enter hero . jum pDown Toca enter hero . jum pLeft Toca ent…" at bounding box center [470, 175] width 192 height 73
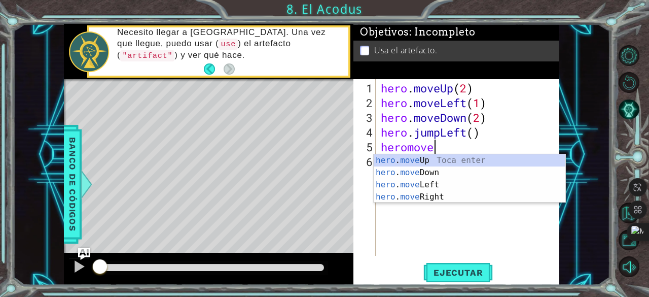
click at [417, 158] on div "hero . move Up Toca enter hero . move Down Toca enter hero . move Left Toca ent…" at bounding box center [470, 190] width 192 height 73
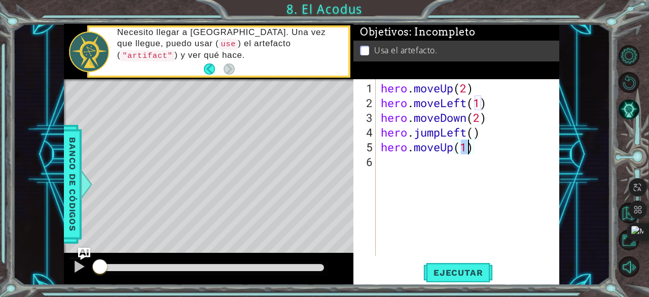
type textarea "hero.moveUp(2)"
click at [425, 166] on div "hero . moveUp ( 2 ) hero . moveLeft ( 1 ) hero . moveDown ( 2 ) hero . jumpLeft…" at bounding box center [471, 184] width 184 height 206
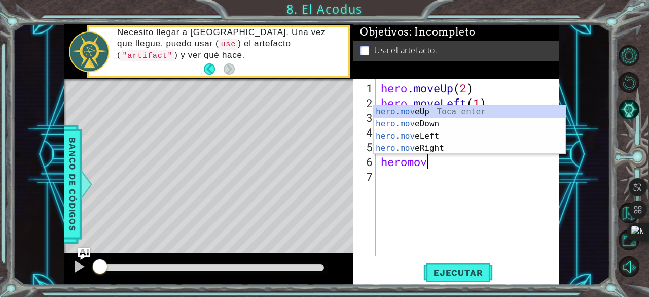
scroll to position [0, 2]
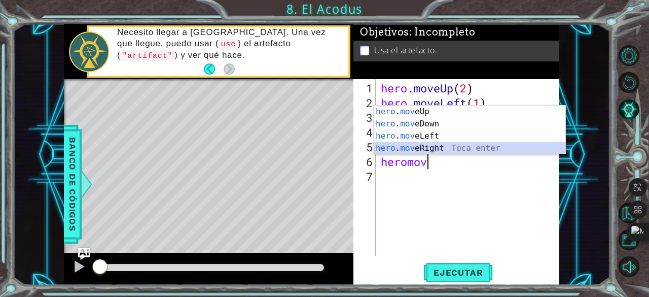
click at [440, 150] on div "hero . mov eUp Toca enter hero . mov eDown Toca enter hero . mov eLeft Toca ent…" at bounding box center [470, 141] width 192 height 73
type textarea "hero.moveRight(1)"
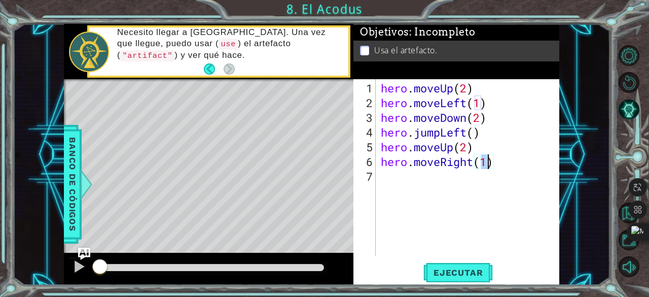
click at [419, 177] on div "hero . moveUp ( 2 ) hero . moveLeft ( 1 ) hero . moveDown ( 2 ) hero . jumpLeft…" at bounding box center [471, 184] width 184 height 206
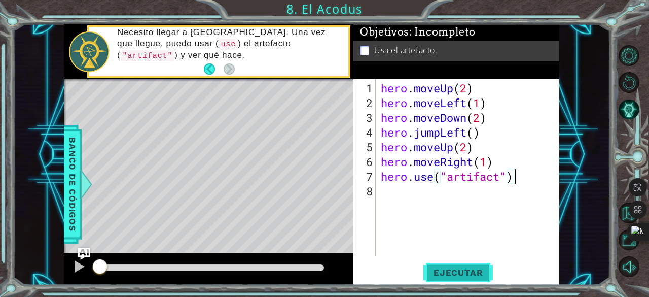
type textarea "hero.use("artifact")"
click at [464, 277] on span "Ejecutar" at bounding box center [457, 272] width 69 height 10
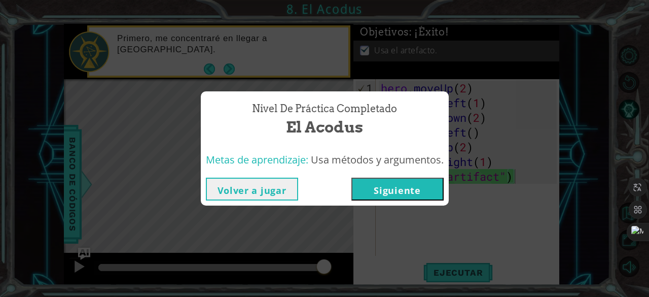
click at [412, 191] on button "Siguiente" at bounding box center [397, 188] width 92 height 23
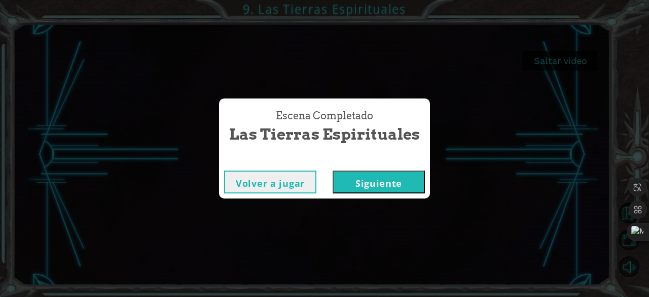
click at [366, 187] on button "Siguiente" at bounding box center [379, 181] width 92 height 23
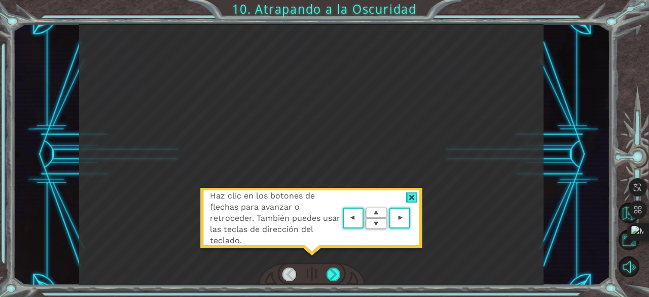
click at [411, 196] on div at bounding box center [412, 197] width 12 height 11
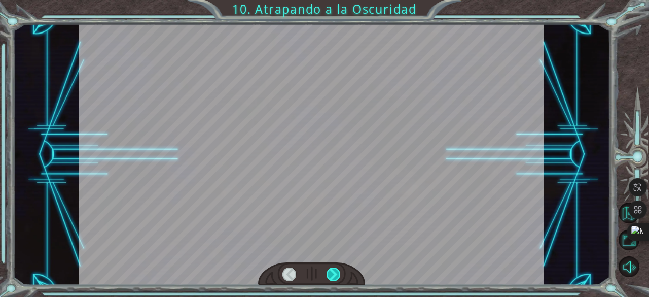
click at [335, 271] on div at bounding box center [334, 274] width 14 height 14
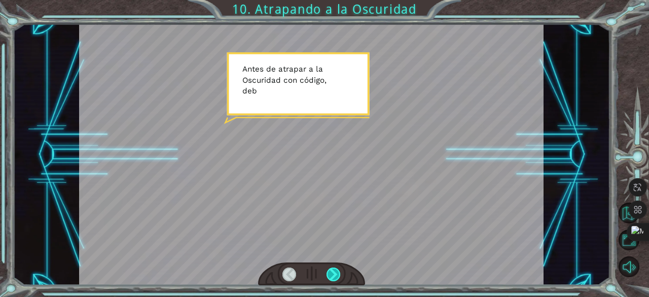
click at [335, 271] on div at bounding box center [334, 274] width 14 height 14
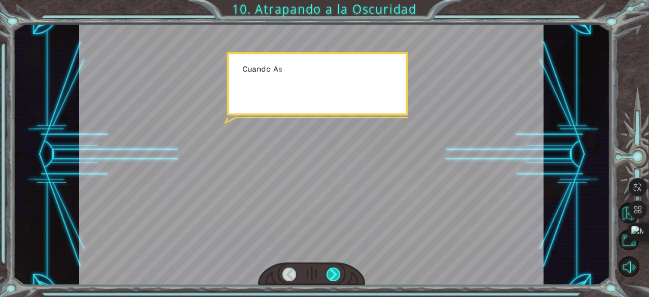
click at [335, 271] on div at bounding box center [334, 274] width 14 height 14
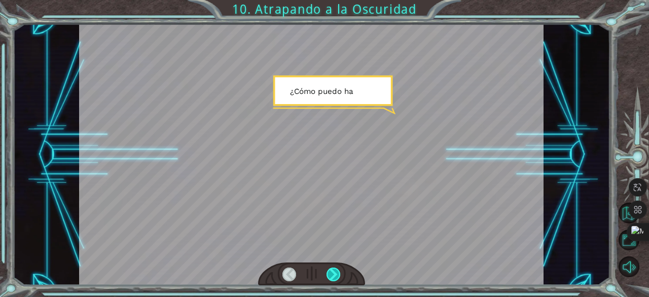
click at [335, 271] on div at bounding box center [334, 274] width 14 height 14
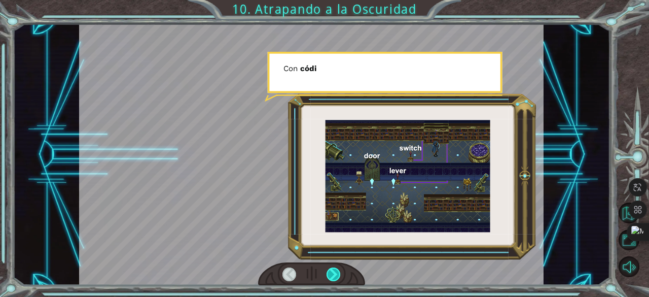
click at [335, 271] on div at bounding box center [334, 274] width 14 height 14
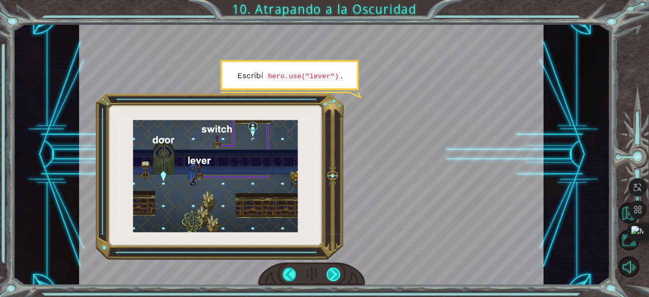
click at [337, 276] on div at bounding box center [334, 274] width 14 height 14
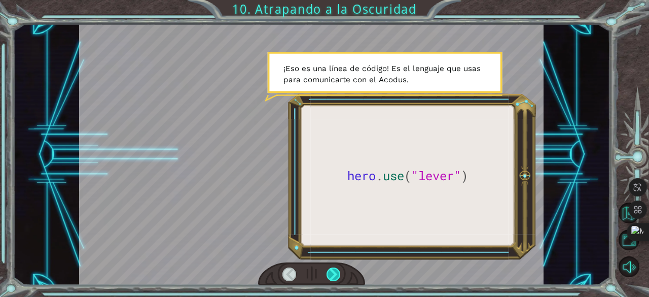
click at [337, 276] on div at bounding box center [334, 274] width 14 height 14
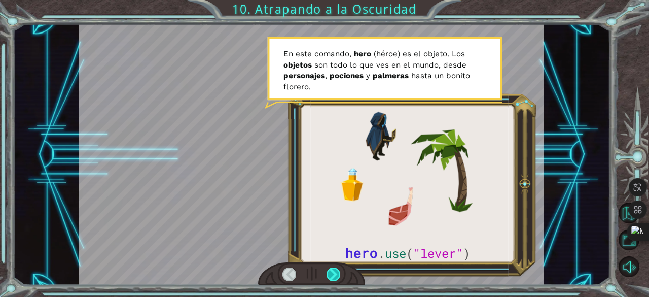
click at [337, 276] on div at bounding box center [334, 274] width 14 height 14
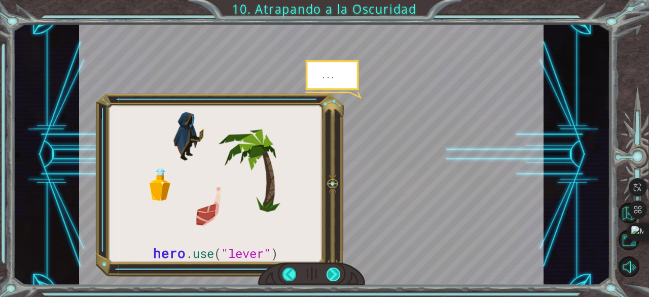
click at [337, 276] on div at bounding box center [334, 274] width 14 height 14
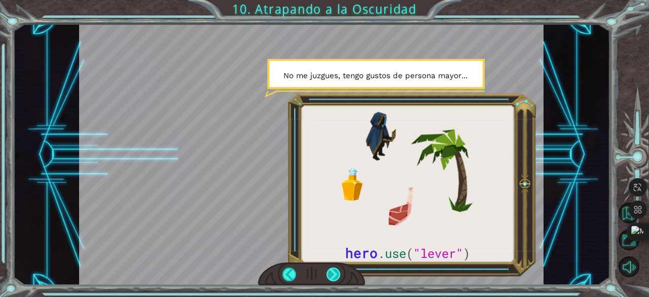
click at [337, 276] on div at bounding box center [334, 274] width 14 height 14
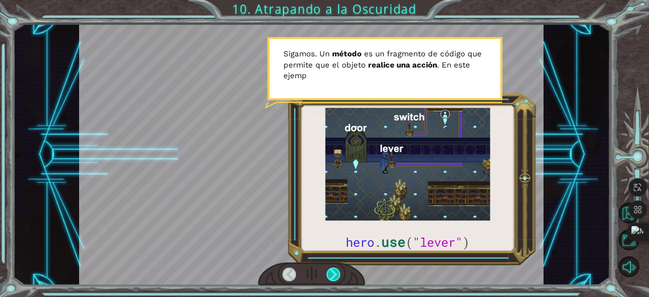
click at [337, 276] on div at bounding box center [334, 274] width 14 height 14
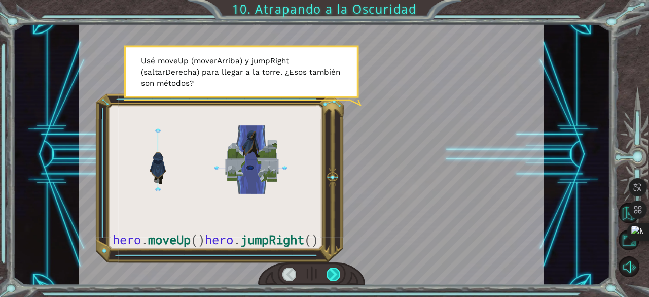
click at [337, 276] on div at bounding box center [334, 274] width 14 height 14
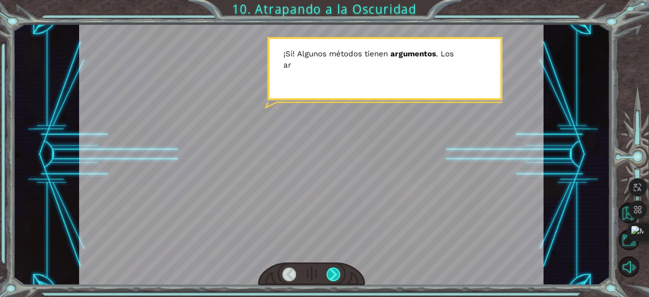
click at [337, 276] on div at bounding box center [334, 274] width 14 height 14
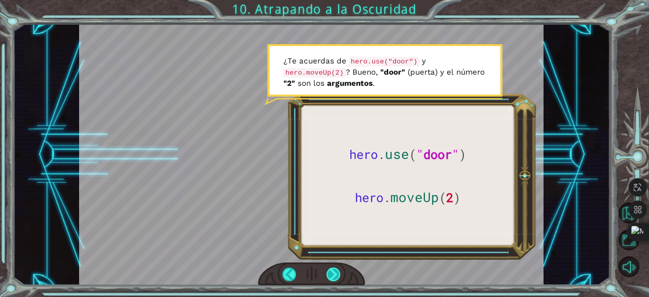
click at [337, 276] on div at bounding box center [334, 274] width 14 height 14
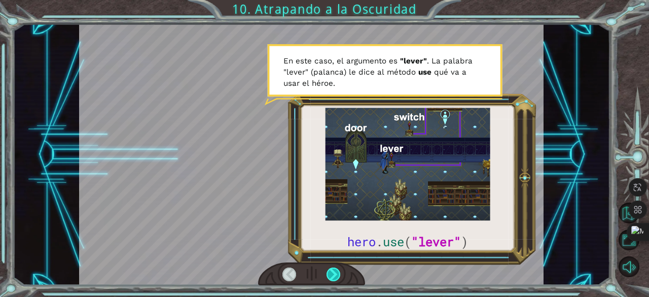
click at [337, 276] on div at bounding box center [334, 274] width 14 height 14
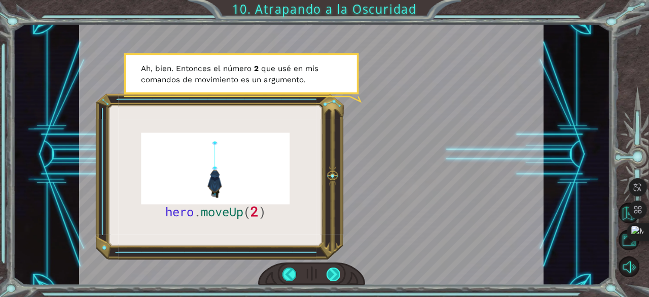
click at [337, 276] on div at bounding box center [334, 274] width 14 height 14
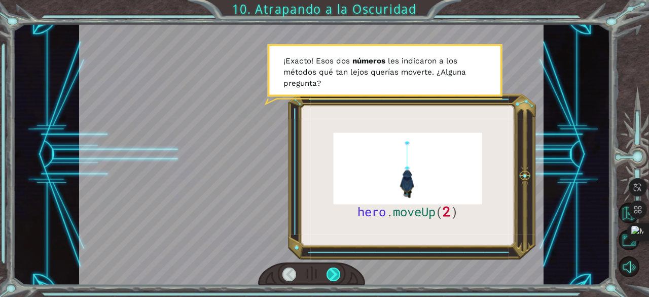
click at [337, 276] on div at bounding box center [334, 274] width 14 height 14
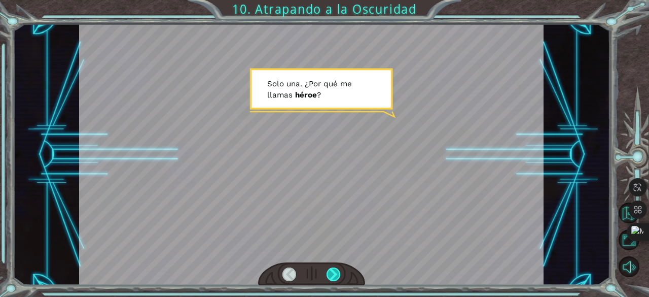
click at [337, 276] on div at bounding box center [334, 274] width 14 height 14
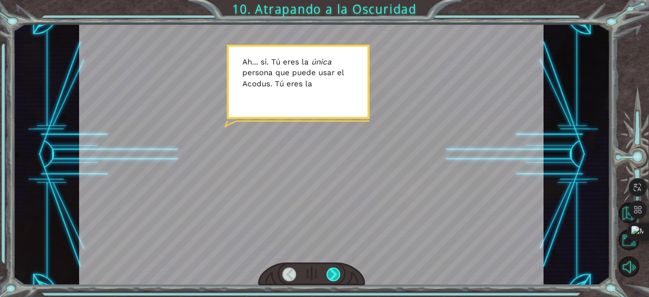
click at [337, 276] on div at bounding box center [334, 274] width 14 height 14
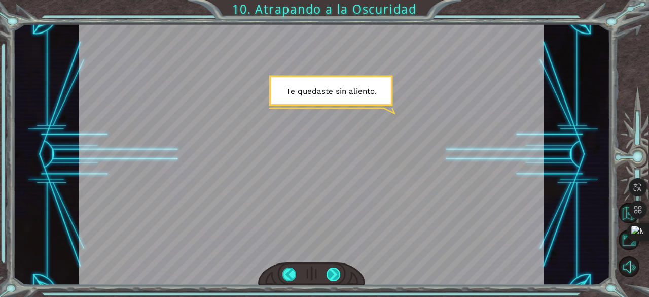
click at [337, 276] on div at bounding box center [334, 274] width 14 height 14
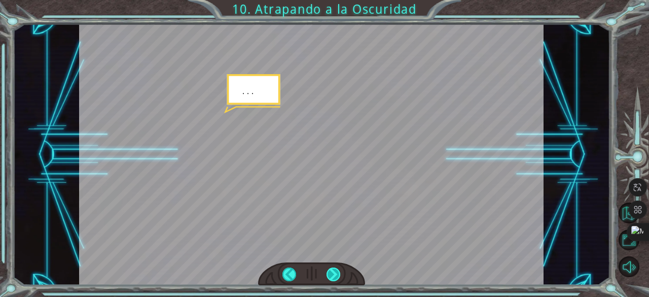
click at [337, 276] on div at bounding box center [334, 274] width 14 height 14
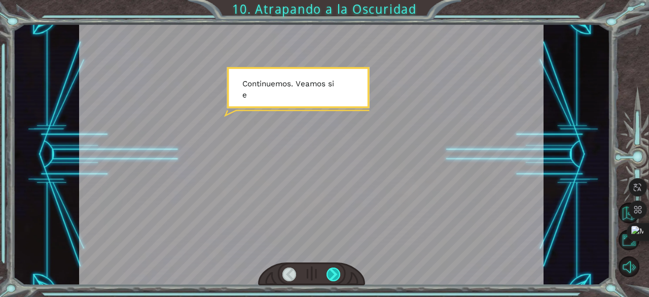
click at [337, 276] on div at bounding box center [334, 274] width 14 height 14
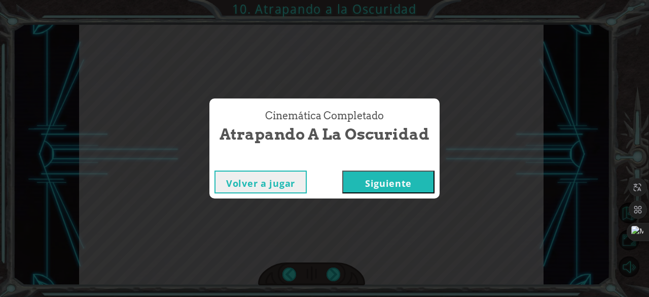
click at [360, 192] on button "Siguiente" at bounding box center [388, 181] width 92 height 23
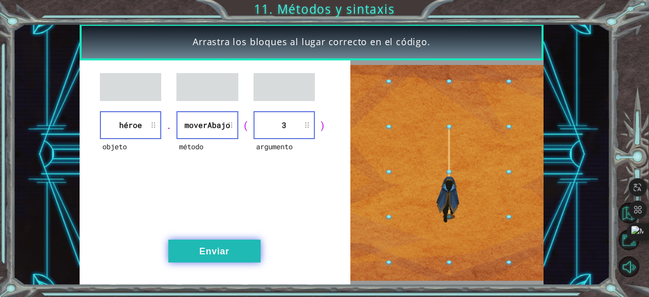
click at [218, 253] on button "Enviar" at bounding box center [214, 250] width 92 height 23
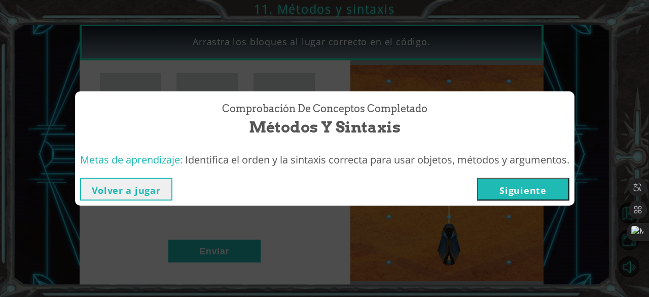
click at [114, 194] on button "Volver a jugar" at bounding box center [126, 188] width 92 height 23
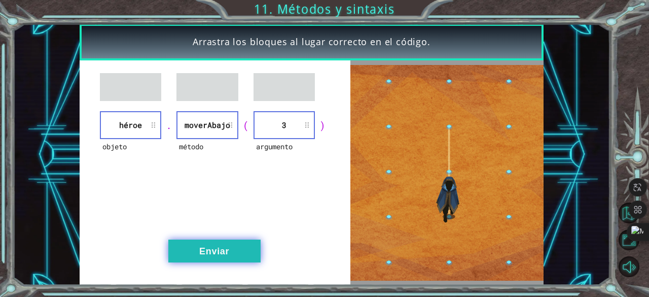
click at [240, 244] on button "Enviar" at bounding box center [214, 250] width 92 height 23
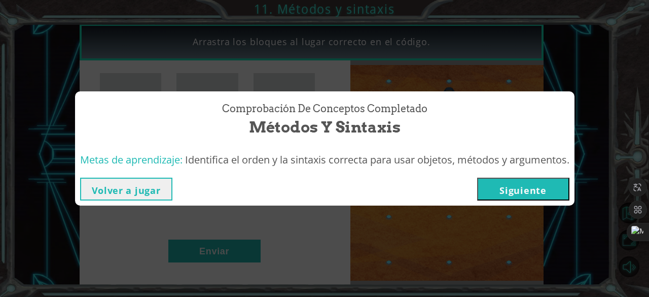
click at [113, 185] on button "Volver a jugar" at bounding box center [126, 188] width 92 height 23
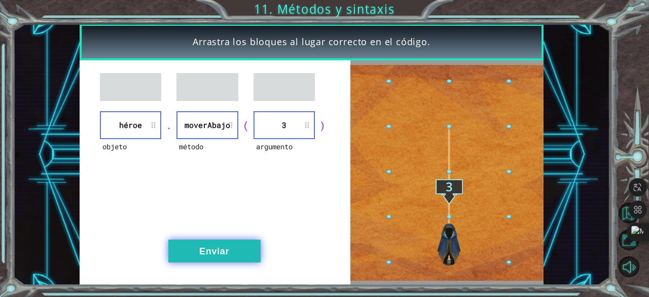
click at [176, 259] on button "Enviar" at bounding box center [214, 250] width 92 height 23
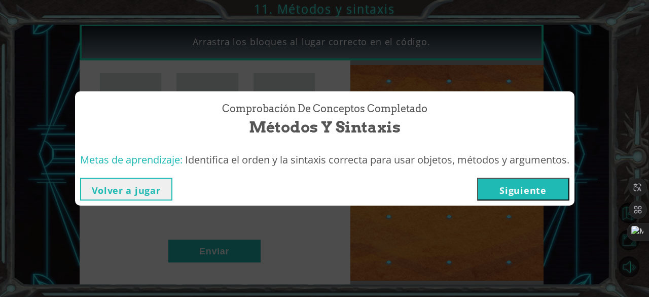
click at [515, 183] on button "Siguiente" at bounding box center [523, 188] width 92 height 23
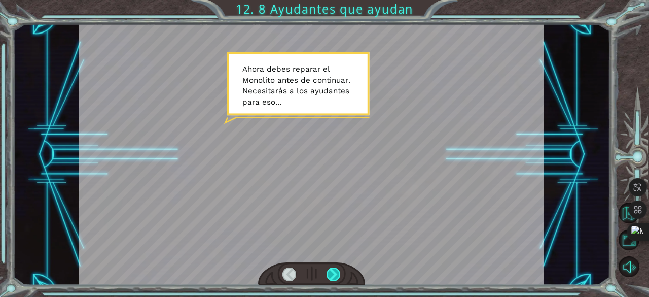
click at [332, 279] on div at bounding box center [334, 274] width 14 height 14
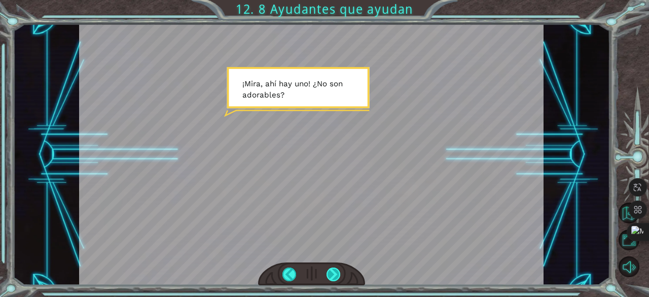
click at [332, 279] on div at bounding box center [334, 274] width 14 height 14
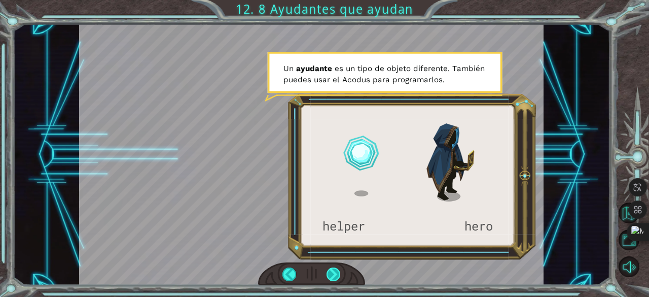
click at [332, 279] on div at bounding box center [334, 274] width 14 height 14
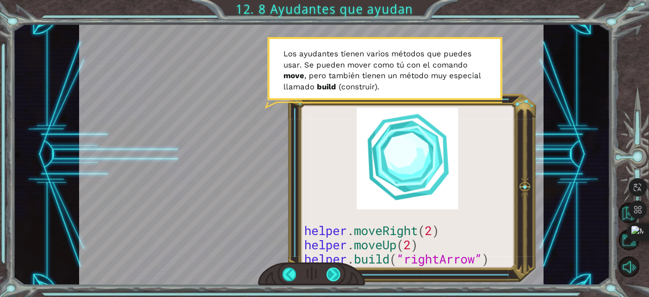
click at [332, 279] on div at bounding box center [334, 274] width 14 height 14
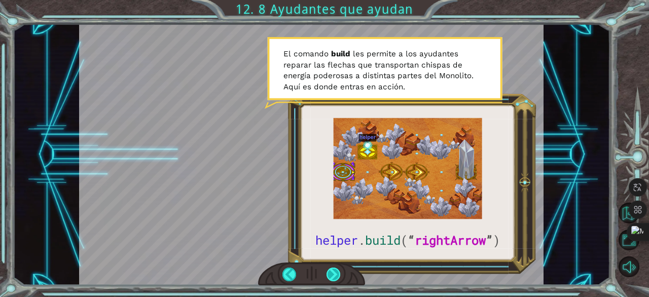
click at [332, 279] on div at bounding box center [334, 274] width 14 height 14
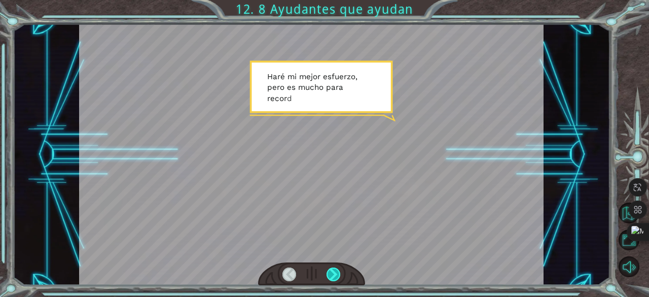
click at [332, 279] on div at bounding box center [334, 274] width 14 height 14
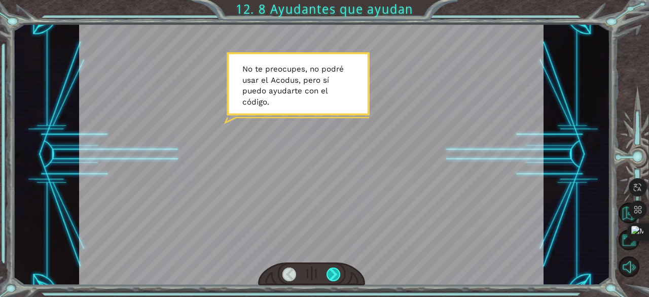
click at [332, 279] on div at bounding box center [334, 274] width 14 height 14
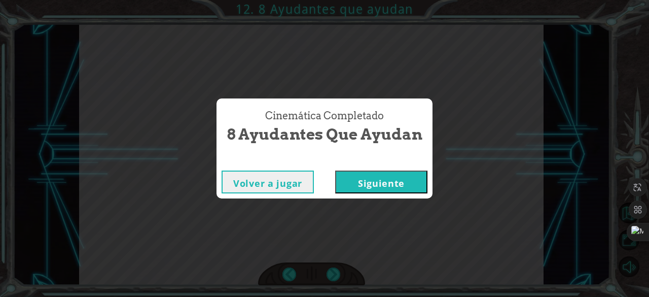
drag, startPoint x: 292, startPoint y: 261, endPoint x: 295, endPoint y: 216, distance: 45.8
click at [294, 240] on div "Cinemática Completado 8 Ayudantes que ayudan Volver a jugar Siguiente" at bounding box center [324, 148] width 649 height 297
click at [298, 191] on button "Volver a jugar" at bounding box center [268, 181] width 92 height 23
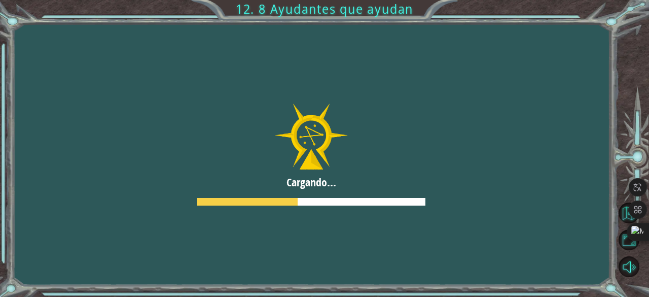
click at [298, 191] on button "Volver a jugar" at bounding box center [268, 181] width 92 height 23
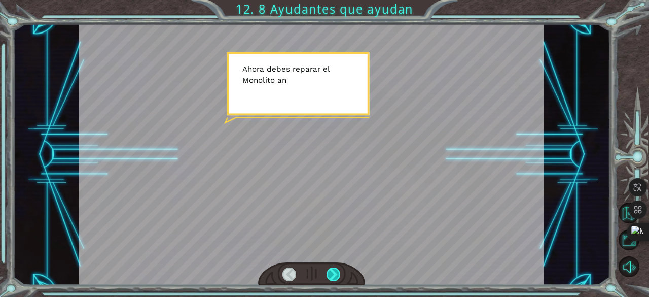
click at [338, 276] on div at bounding box center [334, 274] width 14 height 14
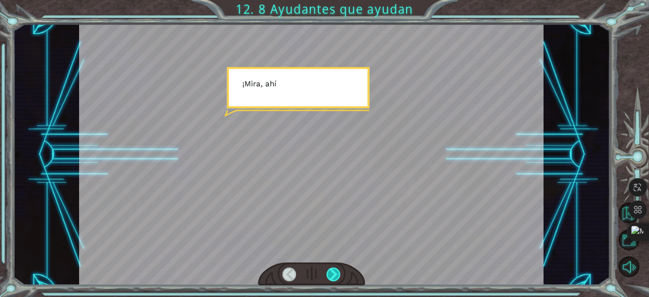
click at [338, 276] on div at bounding box center [334, 274] width 14 height 14
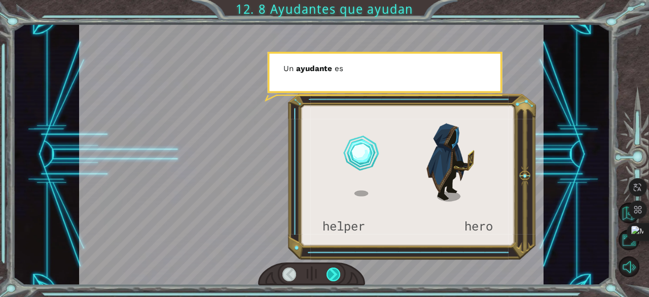
click at [338, 276] on div at bounding box center [334, 274] width 14 height 14
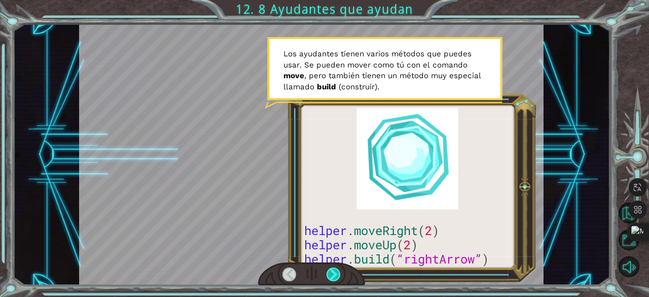
click at [338, 276] on div at bounding box center [334, 274] width 14 height 14
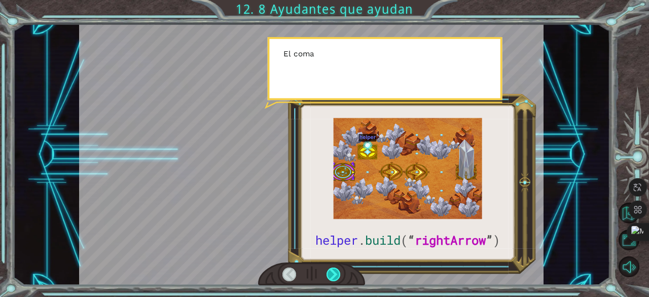
click at [338, 276] on div at bounding box center [334, 274] width 14 height 14
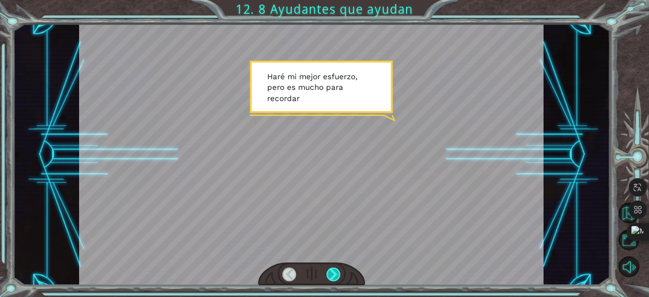
click at [338, 276] on div at bounding box center [334, 274] width 14 height 14
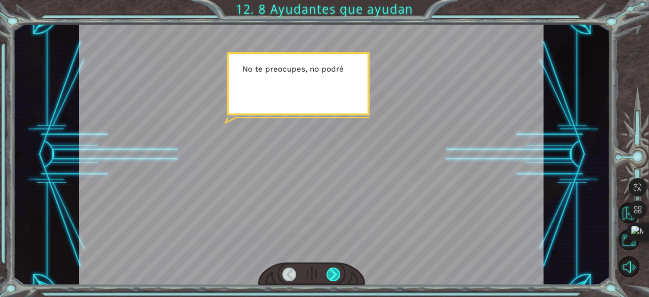
click at [338, 276] on div at bounding box center [334, 274] width 14 height 14
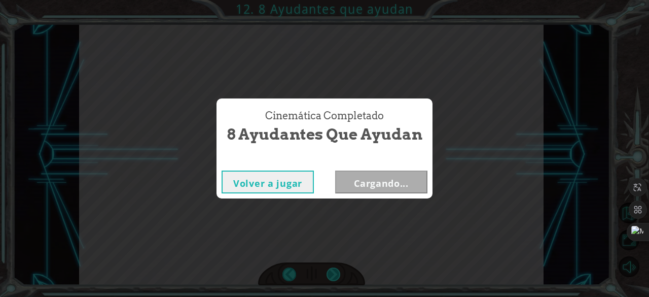
click at [338, 276] on div "Cinemática Completado 8 Ayudantes que ayudan Volver a jugar Cargando..." at bounding box center [324, 148] width 649 height 297
click at [298, 186] on button "Volver a jugar" at bounding box center [268, 181] width 92 height 23
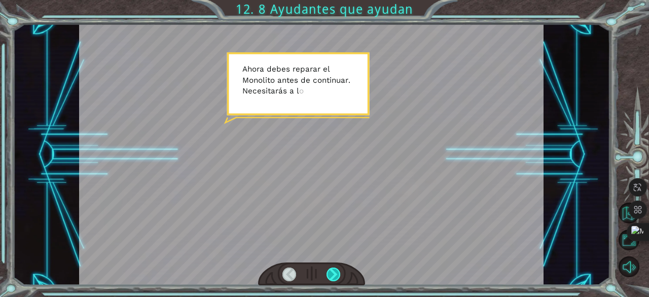
click at [333, 274] on div at bounding box center [334, 274] width 14 height 14
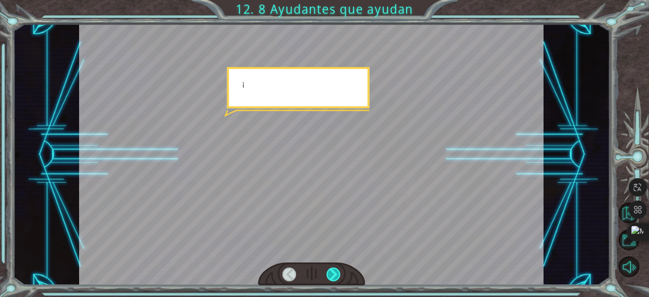
click at [333, 274] on div at bounding box center [334, 274] width 14 height 14
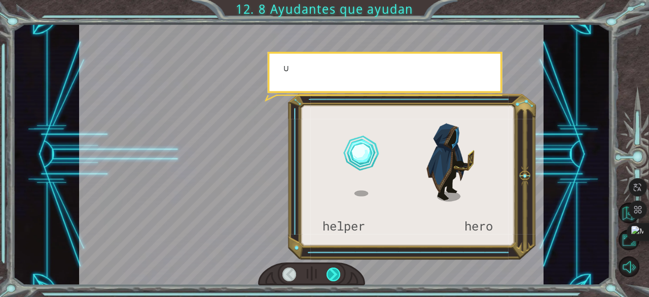
click at [333, 274] on div at bounding box center [334, 274] width 14 height 14
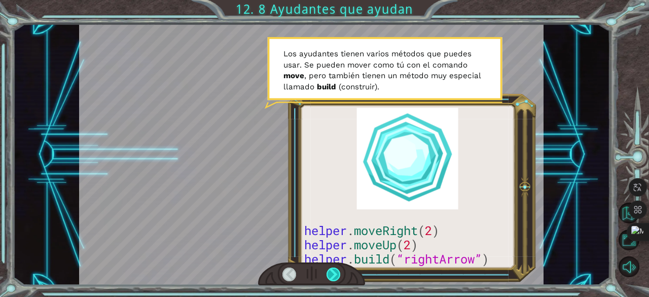
click at [333, 274] on div at bounding box center [334, 274] width 14 height 14
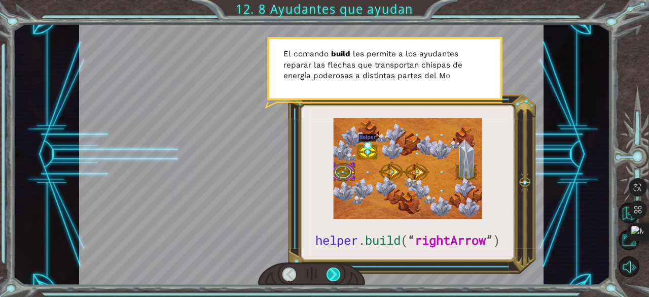
click at [333, 274] on div at bounding box center [334, 274] width 14 height 14
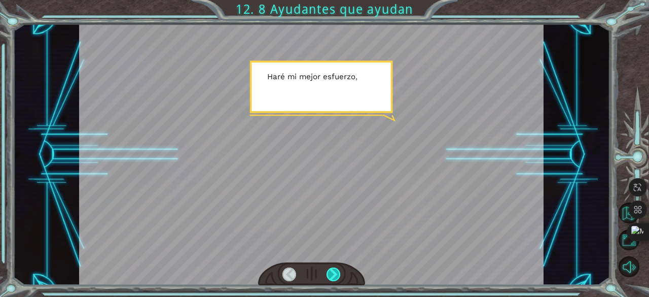
click at [333, 274] on div at bounding box center [334, 274] width 14 height 14
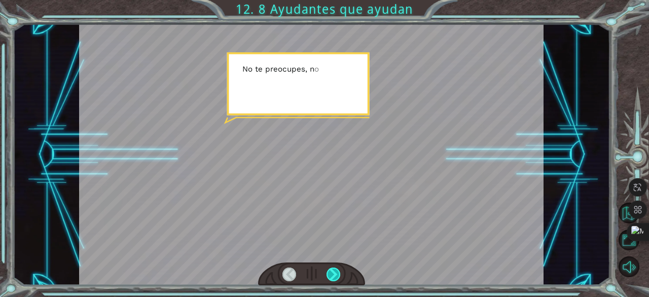
click at [333, 274] on div at bounding box center [334, 274] width 14 height 14
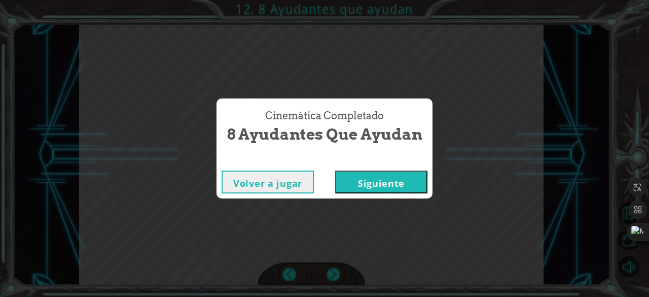
click at [393, 181] on button "Siguiente" at bounding box center [381, 181] width 92 height 23
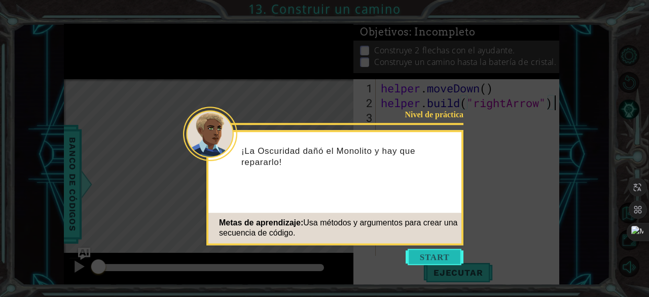
click at [430, 257] on button "Start" at bounding box center [435, 256] width 58 height 16
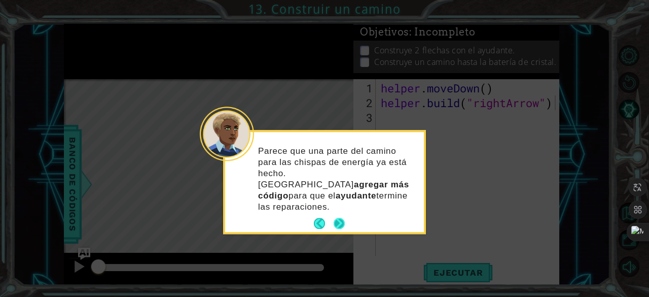
click at [334, 218] on button "Next" at bounding box center [339, 223] width 11 height 11
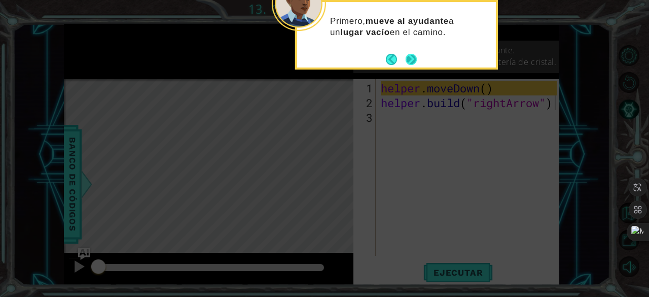
click at [410, 60] on button "Next" at bounding box center [411, 59] width 11 height 11
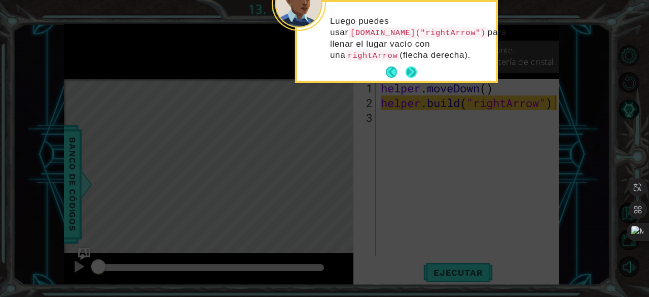
click at [411, 73] on button "Next" at bounding box center [411, 71] width 11 height 11
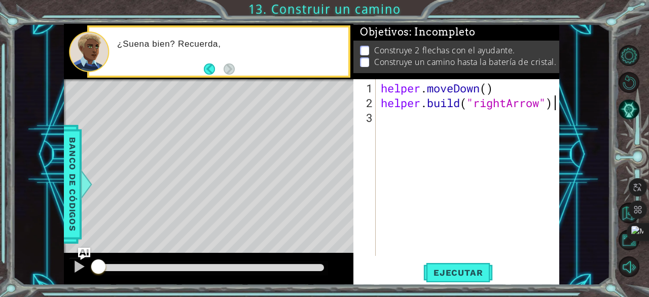
click at [417, 138] on div "helper . moveDown ( ) helper . build ( "rightArrow" )" at bounding box center [471, 184] width 184 height 206
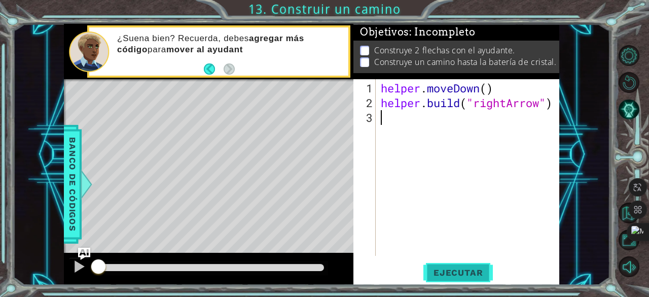
click at [446, 273] on span "Ejecutar" at bounding box center [457, 272] width 69 height 10
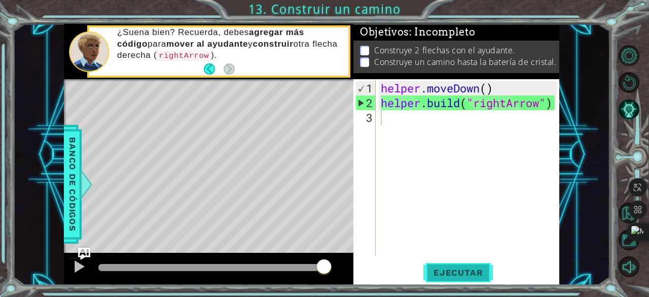
click at [453, 272] on span "Ejecutar" at bounding box center [457, 272] width 69 height 10
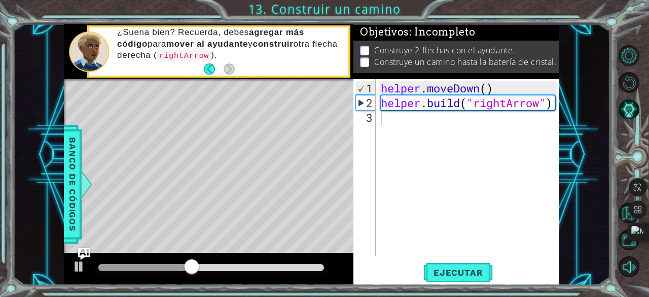
drag, startPoint x: 140, startPoint y: 151, endPoint x: 196, endPoint y: 157, distance: 56.6
click at [196, 157] on div "Level Map" at bounding box center [298, 228] width 469 height 299
click at [442, 116] on div "helper . moveDown ( ) helper . build ( "rightArrow" )" at bounding box center [471, 184] width 184 height 206
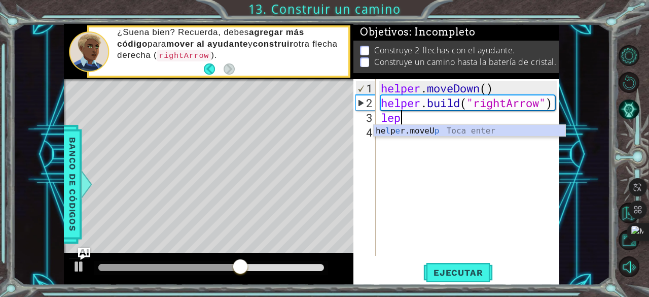
type textarea "l"
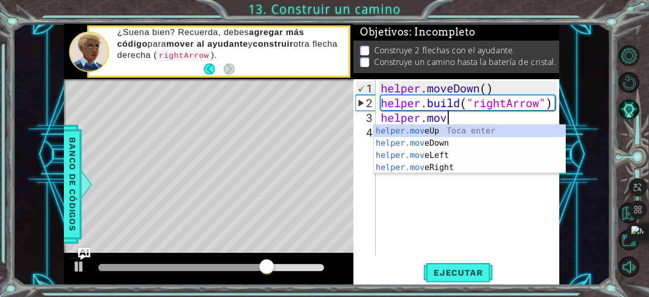
scroll to position [0, 3]
click at [455, 166] on div "helper.move Up Toca enter helper.move Down Toca enter helper.move Left Toca ent…" at bounding box center [470, 161] width 192 height 73
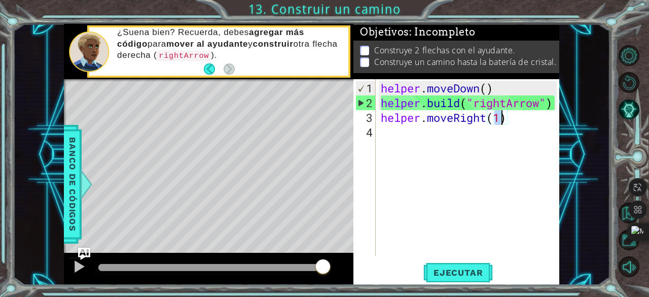
type textarea "helper.moveRight(3)"
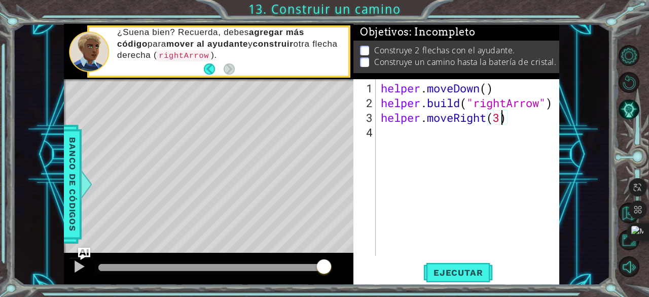
click at [418, 136] on div "helper . moveDown ( ) helper . build ( "rightArrow" ) helper . moveRight ( 3 )" at bounding box center [471, 184] width 184 height 206
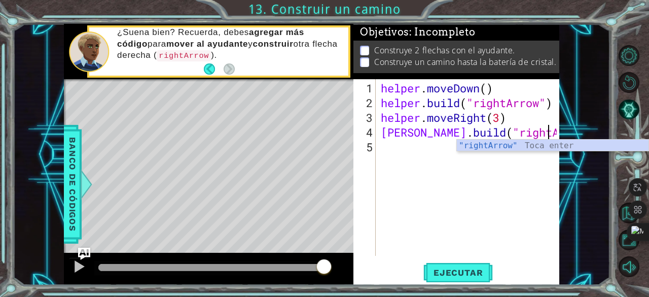
scroll to position [0, 7]
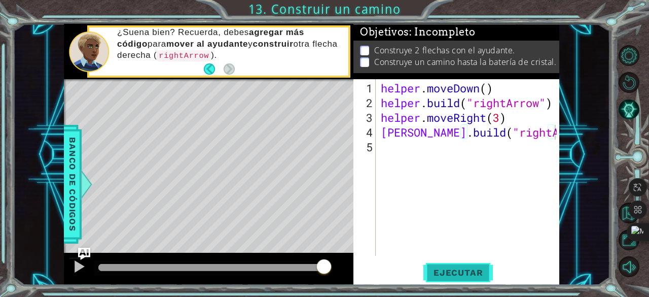
click at [454, 268] on span "Ejecutar" at bounding box center [457, 272] width 69 height 10
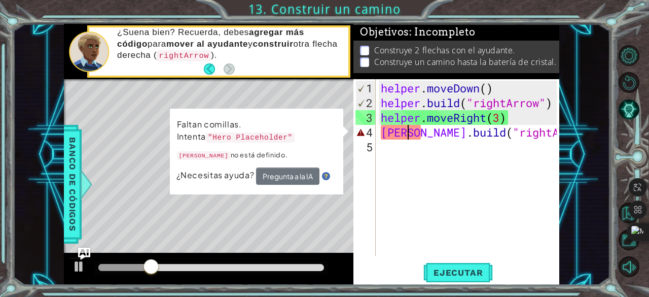
click at [407, 132] on div "helper . moveDown ( ) helper . build ( "rightArrow" ) helper . moveRight ( 3 ) …" at bounding box center [471, 184] width 184 height 206
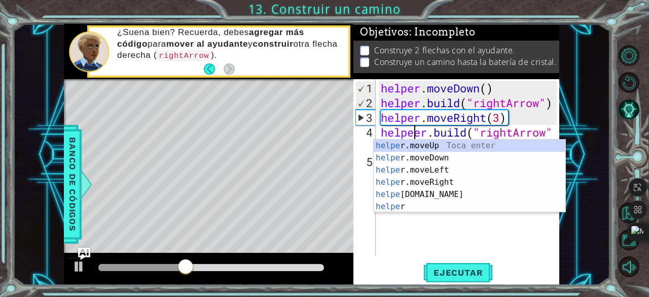
scroll to position [0, 2]
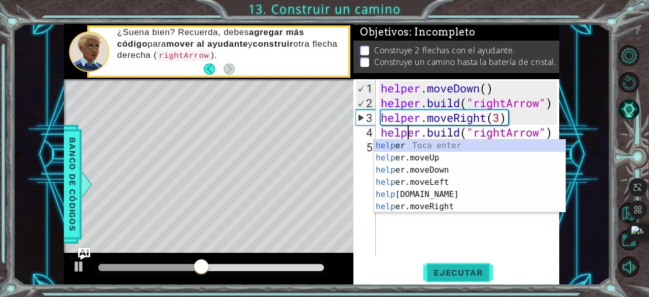
type textarea "helper.build("rightArrow")"
click at [462, 272] on span "Ejecutar" at bounding box center [457, 272] width 69 height 10
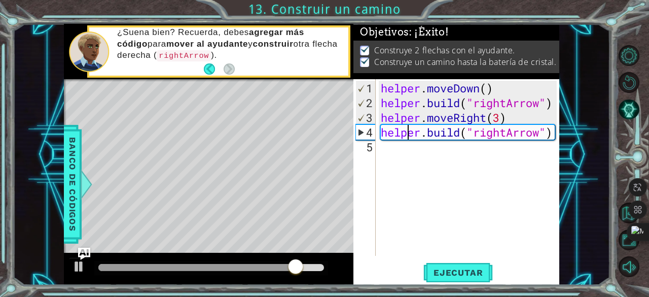
scroll to position [0, 9]
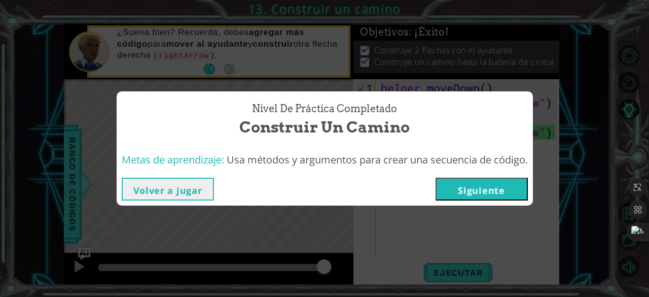
click at [504, 180] on button "Siguiente" at bounding box center [482, 188] width 92 height 23
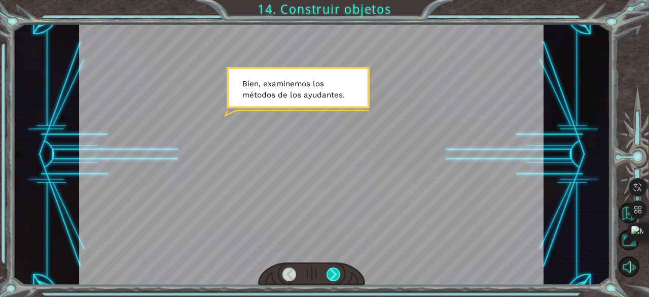
click at [339, 274] on div at bounding box center [334, 274] width 14 height 14
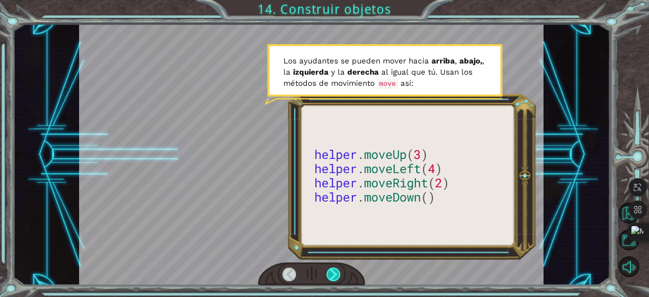
click at [339, 274] on div at bounding box center [334, 274] width 14 height 14
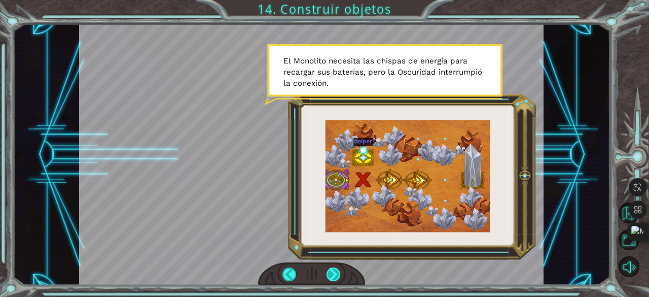
click at [339, 274] on div at bounding box center [334, 274] width 14 height 14
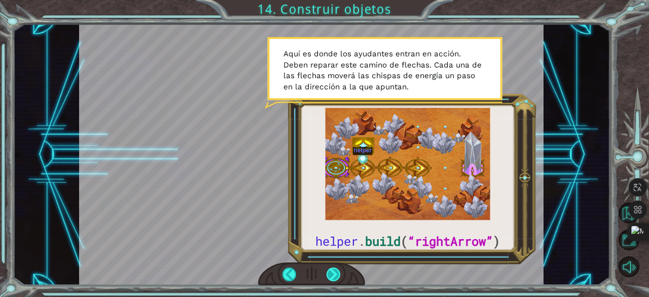
click at [334, 274] on div at bounding box center [334, 274] width 14 height 14
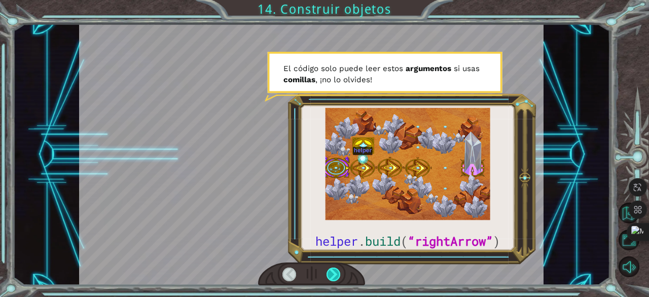
click at [333, 275] on div at bounding box center [334, 274] width 14 height 14
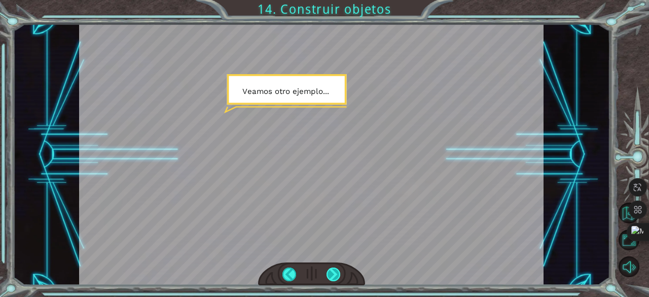
click at [333, 275] on div at bounding box center [334, 274] width 14 height 14
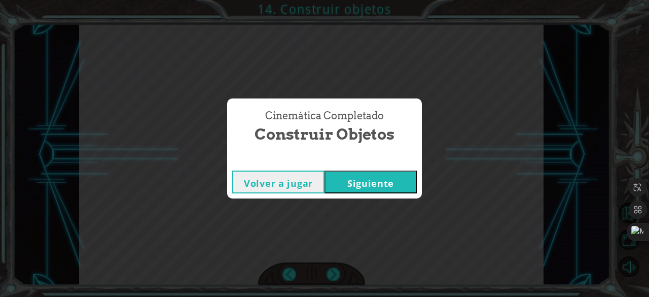
click at [367, 188] on button "Siguiente" at bounding box center [371, 181] width 92 height 23
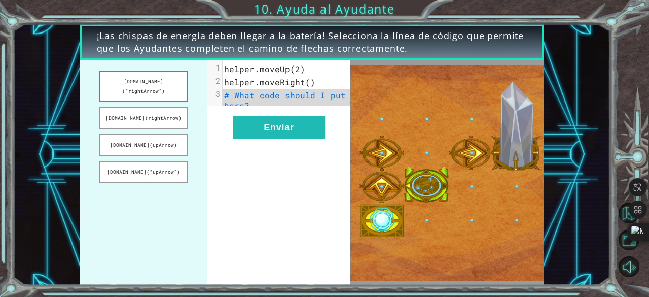
drag, startPoint x: 157, startPoint y: 72, endPoint x: 169, endPoint y: 81, distance: 14.9
click at [169, 81] on button "helper.build(“rightArrow”)" at bounding box center [143, 85] width 89 height 31
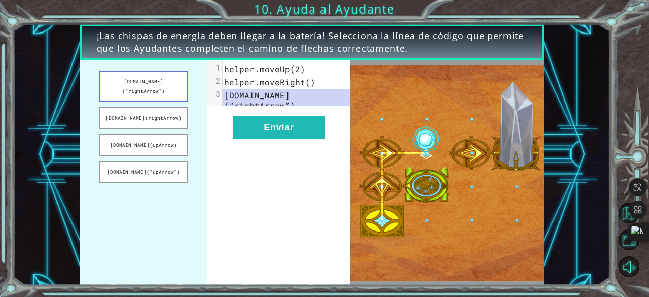
click at [169, 81] on button "helper.build(“rightArrow”)" at bounding box center [143, 85] width 89 height 31
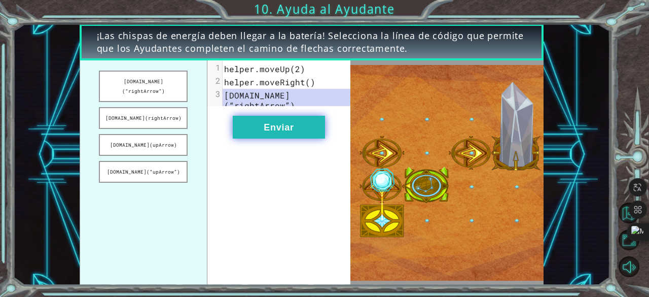
click at [285, 138] on button "Enviar" at bounding box center [279, 127] width 92 height 23
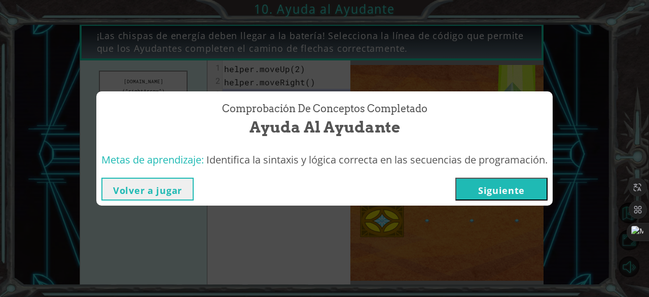
click at [500, 182] on button "Siguiente" at bounding box center [501, 188] width 92 height 23
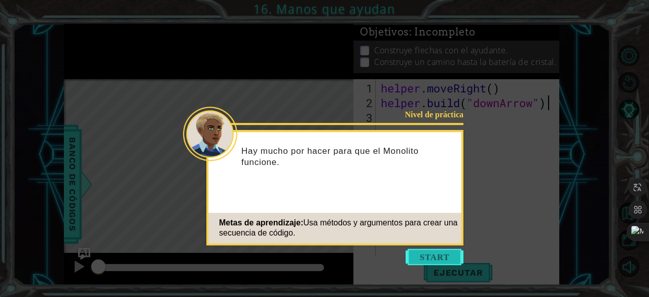
click at [438, 252] on button "Start" at bounding box center [435, 256] width 58 height 16
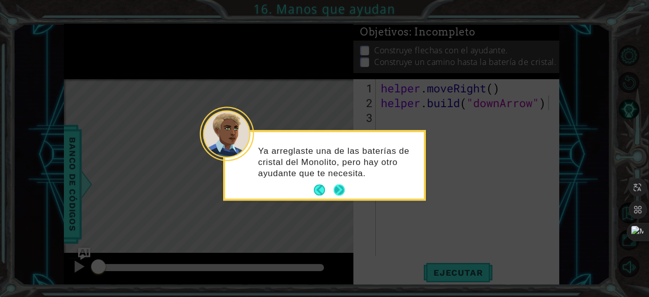
click at [339, 187] on button "Next" at bounding box center [339, 190] width 12 height 12
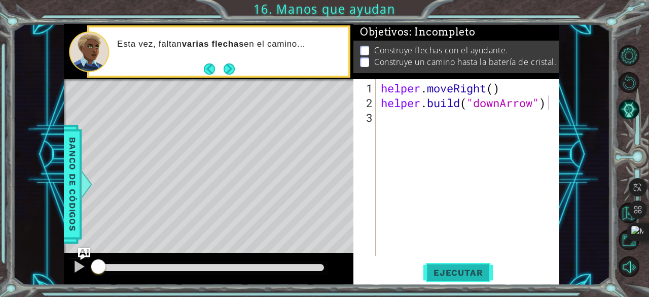
click at [459, 266] on button "Ejecutar" at bounding box center [457, 272] width 69 height 21
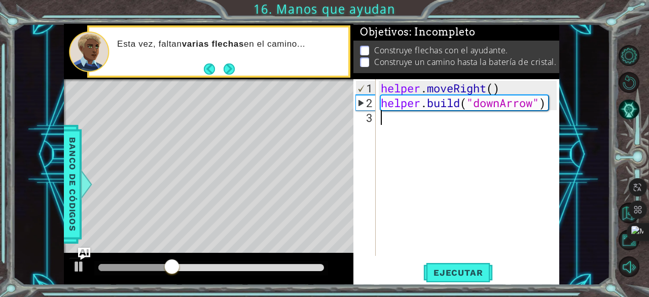
click at [413, 128] on div "helper . moveRight ( ) helper . build ( "downArrow" )" at bounding box center [471, 184] width 184 height 206
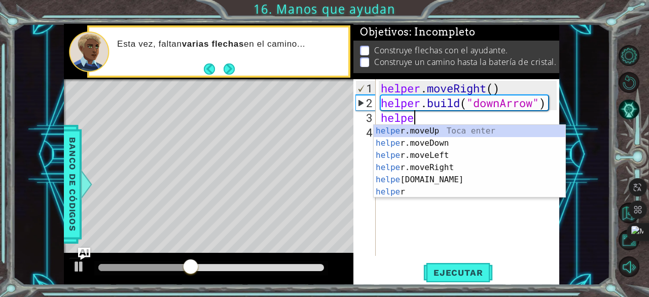
scroll to position [0, 1]
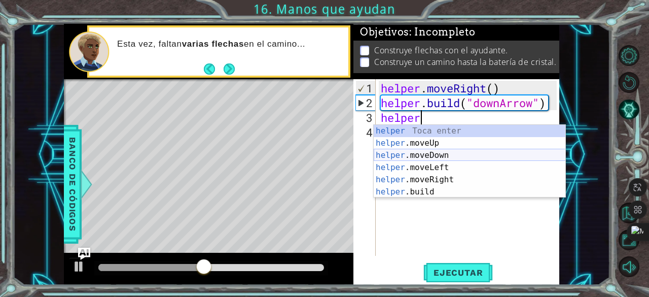
click at [436, 157] on div "helper Toca enter helper .moveUp Toca enter helper .moveDown Toca enter helper …" at bounding box center [470, 173] width 192 height 97
type textarea "helper.moveDown(1)"
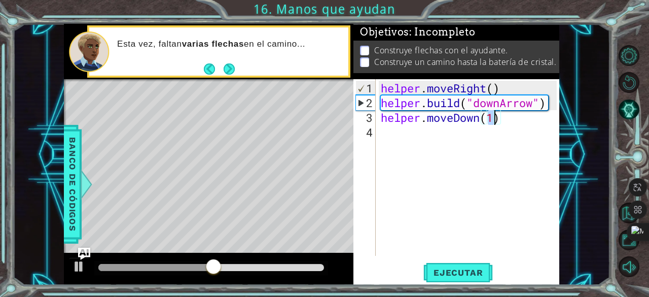
click at [434, 136] on div "helper . moveRight ( ) helper . build ( "downArrow" ) helper . moveDown ( 1 )" at bounding box center [471, 184] width 184 height 206
type textarea "j"
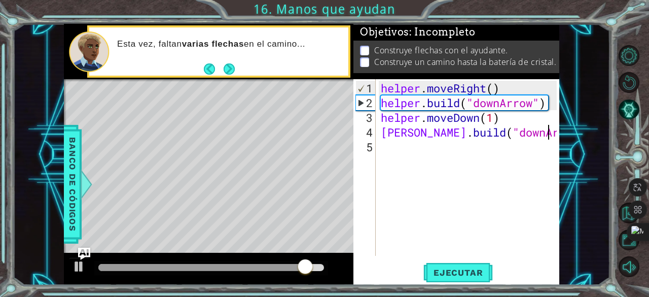
scroll to position [0, 7]
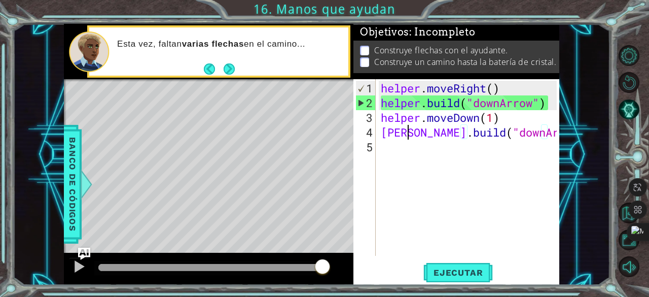
click at [407, 136] on div "helper . moveRight ( ) helper . build ( "downArrow" ) helper . moveDown ( 1 ) h…" at bounding box center [471, 184] width 184 height 206
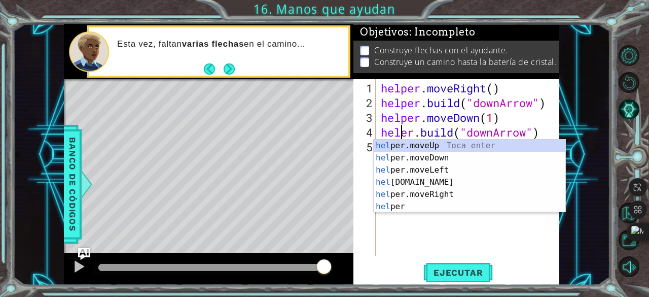
scroll to position [0, 1]
type textarea "helper.build("downArrow")"
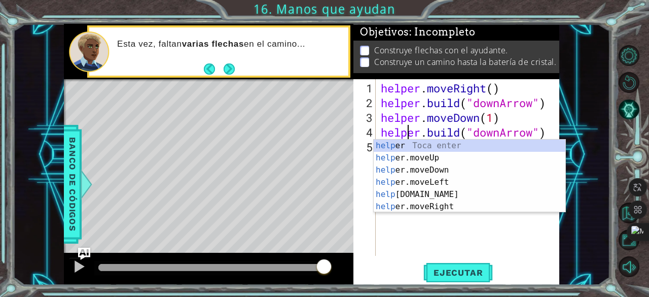
drag, startPoint x: 415, startPoint y: 245, endPoint x: 418, endPoint y: 218, distance: 28.1
click at [415, 241] on div "helper . moveRight ( ) helper . build ( "downArrow" ) helper . moveDown ( 1 ) h…" at bounding box center [471, 184] width 184 height 206
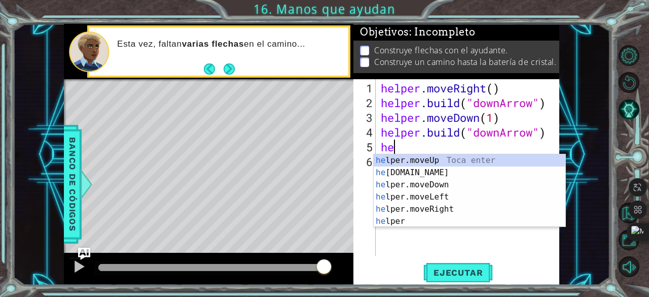
scroll to position [0, 1]
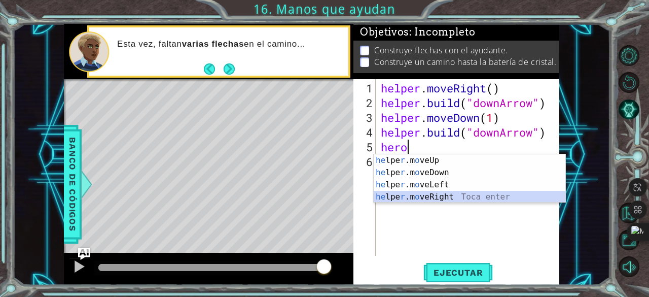
click at [420, 201] on div "he lpe r .m o veUp Toca enter he lpe r .m o veDown Toca enter he lpe r .m o veL…" at bounding box center [470, 190] width 192 height 73
type textarea "helper.moveRight(1)"
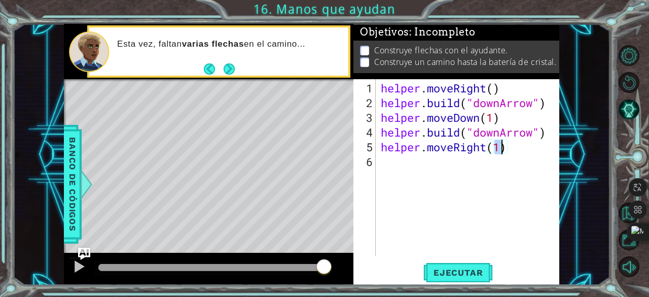
click at [427, 174] on div "helper . moveRight ( ) helper . build ( "downArrow" ) helper . moveDown ( 1 ) h…" at bounding box center [471, 184] width 184 height 206
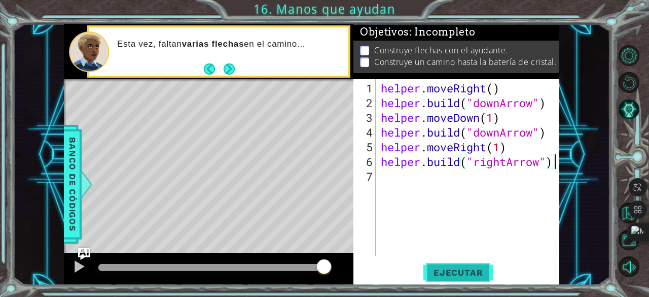
type textarea "helper.build("rightArrow")"
click at [461, 271] on span "Ejecutar" at bounding box center [457, 272] width 69 height 10
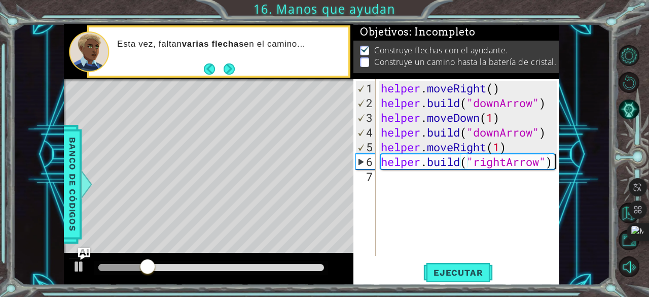
click at [425, 178] on div "helper . moveRight ( ) helper . build ( "downArrow" ) helper . moveDown ( 1 ) h…" at bounding box center [471, 184] width 184 height 206
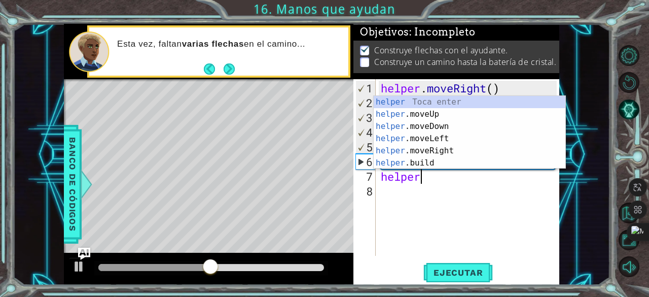
scroll to position [0, 2]
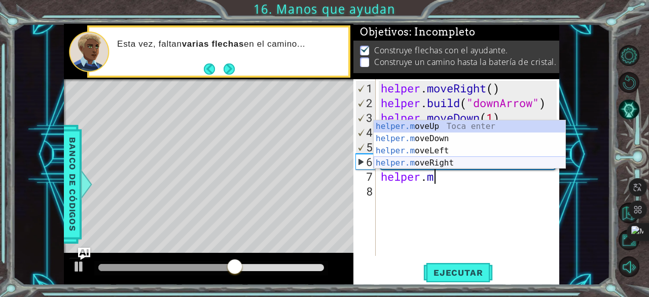
click at [442, 159] on div "helper.m oveUp Toca enter helper.m oveDown Toca enter helper.m oveLeft Toca ent…" at bounding box center [470, 156] width 192 height 73
type textarea "helper.moveRight(1)"
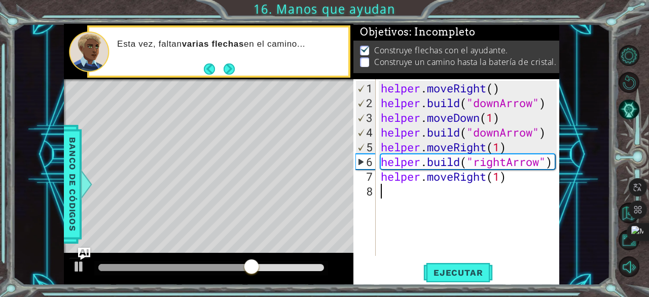
click at [461, 187] on div "helper . moveRight ( ) helper . build ( "downArrow" ) helper . moveDown ( 1 ) h…" at bounding box center [471, 184] width 184 height 206
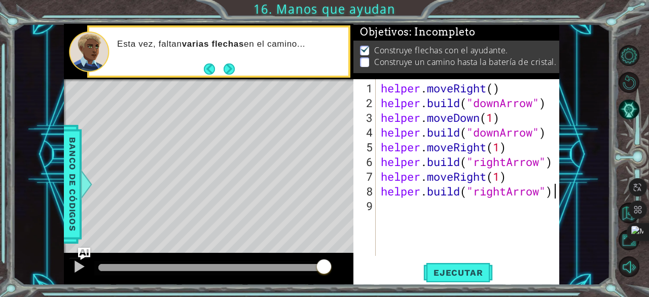
scroll to position [0, 7]
type textarea "helper.build("rightArrow")"
click at [463, 277] on span "Ejecutar" at bounding box center [457, 272] width 69 height 10
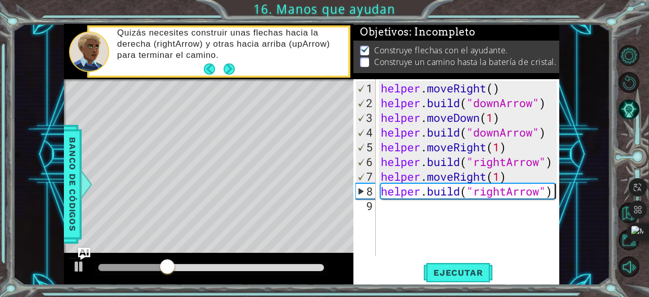
click at [456, 218] on div "helper . moveRight ( ) helper . build ( "downArrow" ) helper . moveDown ( 1 ) h…" at bounding box center [471, 184] width 184 height 206
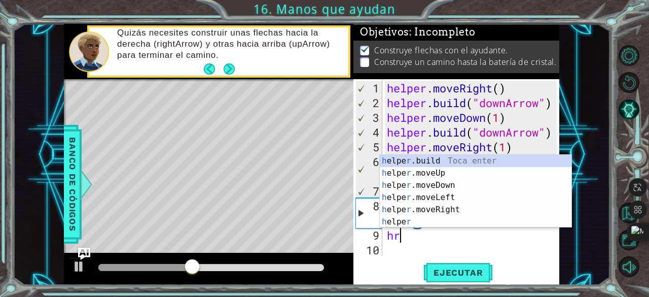
scroll to position [0, 0]
type textarea "h"
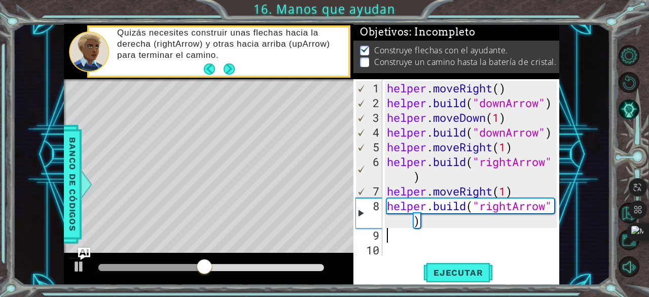
click at [401, 239] on div "helper . moveRight ( ) helper . build ( "downArrow" ) helper . moveDown ( 1 ) h…" at bounding box center [473, 184] width 177 height 206
click at [430, 232] on div "helper . moveRight ( ) helper . build ( "downArrow" ) helper . moveDown ( 1 ) h…" at bounding box center [473, 184] width 177 height 206
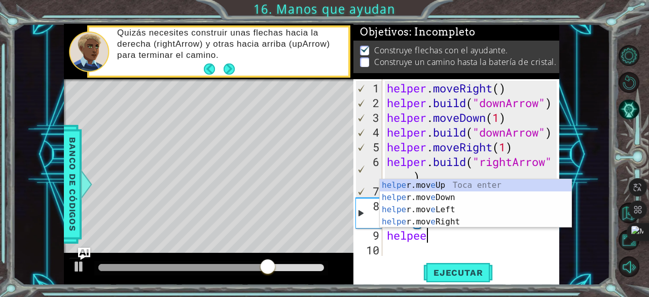
scroll to position [0, 1]
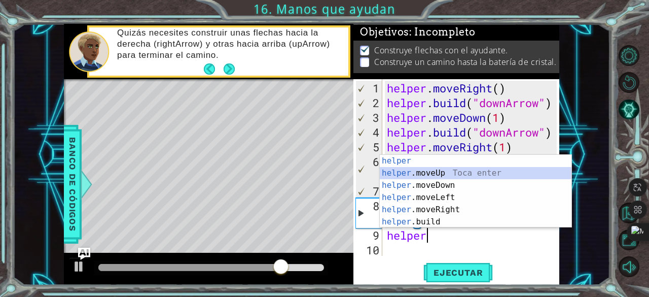
click at [431, 170] on div "helper Toca enter helper .moveUp Toca enter helper .moveDown Toca enter helper …" at bounding box center [476, 203] width 192 height 97
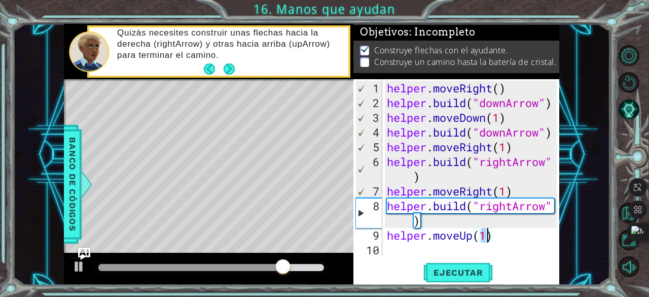
scroll to position [0, 4]
click at [471, 270] on span "Ejecutar" at bounding box center [457, 272] width 69 height 10
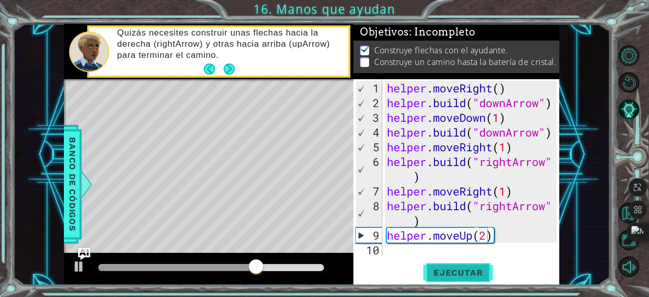
click at [471, 270] on span "Ejecutar" at bounding box center [457, 272] width 69 height 10
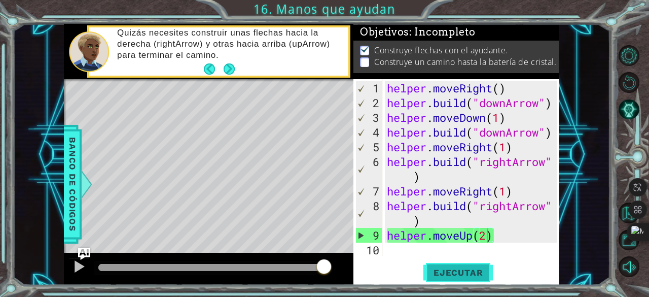
click at [479, 269] on span "Ejecutar" at bounding box center [457, 272] width 69 height 10
click at [506, 134] on div "helper . moveRight ( ) helper . build ( "downArrow" ) helper . moveDown ( 1 ) h…" at bounding box center [473, 184] width 177 height 206
click at [383, 87] on div "helper.build("downArrow") 1 2 3 4 5 6 7 8 9 10 helper . moveRight ( ) helper . …" at bounding box center [455, 167] width 204 height 176
click at [389, 87] on div "helper . moveRight ( ) helper . build ( "downArrow" ) helper . moveDown ( 1 ) h…" at bounding box center [473, 184] width 177 height 206
type textarea "helper.moveRight()"
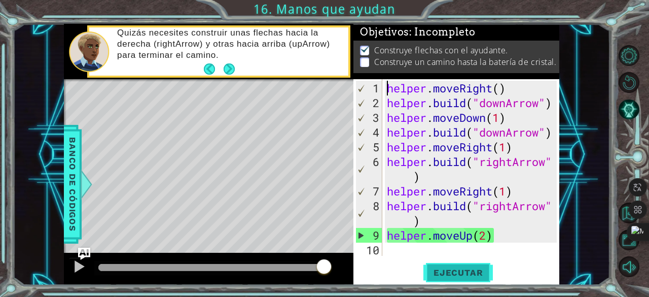
click at [471, 271] on span "Ejecutar" at bounding box center [457, 272] width 69 height 10
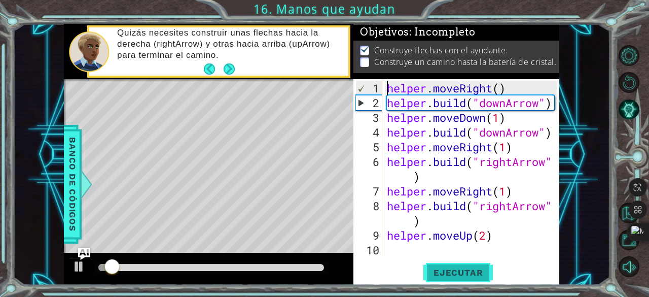
click at [471, 271] on span "Ejecutar" at bounding box center [457, 272] width 69 height 10
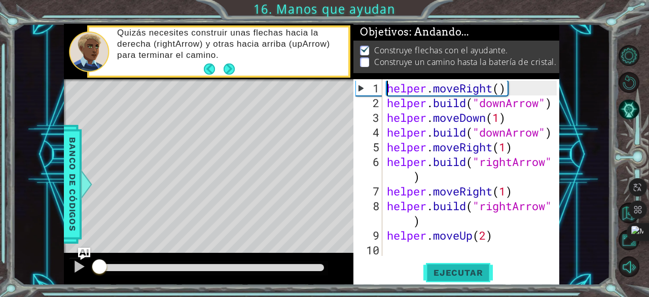
click at [471, 271] on span "Ejecutar" at bounding box center [457, 272] width 69 height 10
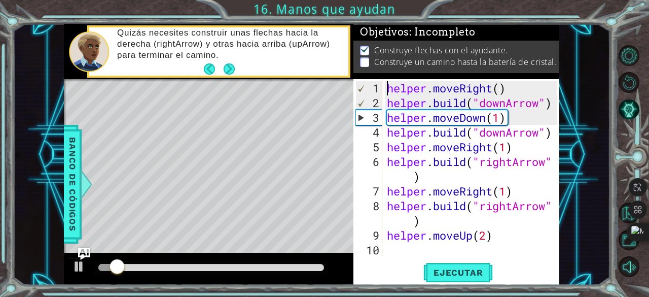
click at [465, 244] on div "helper . moveRight ( ) helper . build ( "downArrow" ) helper . moveDown ( 1 ) h…" at bounding box center [473, 184] width 177 height 206
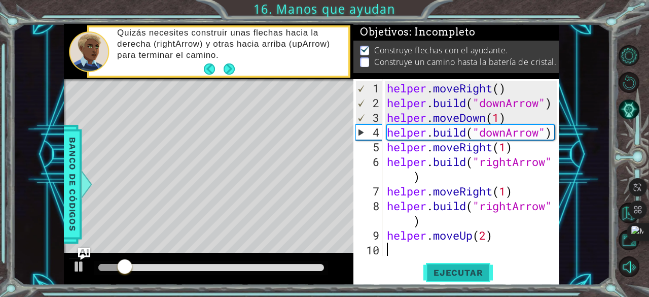
click at [485, 266] on button "Ejecutar" at bounding box center [457, 272] width 69 height 21
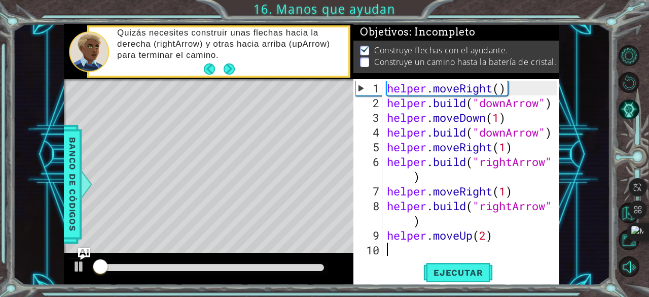
click at [509, 133] on div "helper . moveRight ( ) helper . build ( "downArrow" ) helper . moveDown ( 1 ) h…" at bounding box center [473, 184] width 177 height 206
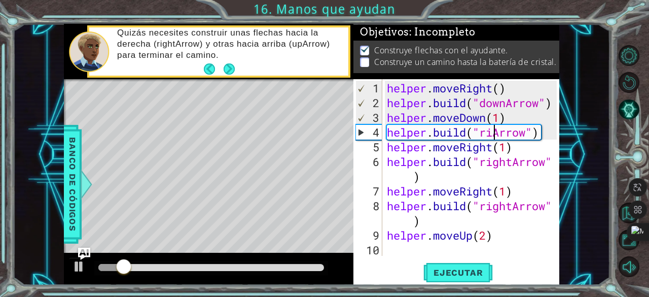
scroll to position [0, 5]
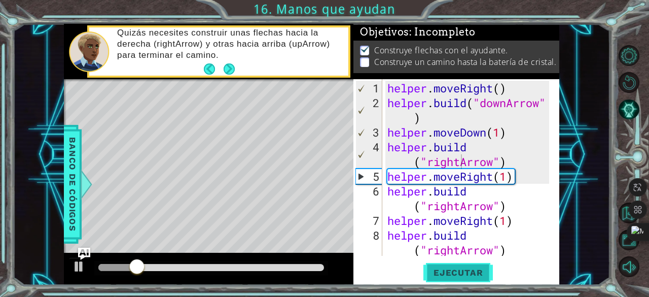
click at [454, 273] on span "Ejecutar" at bounding box center [457, 272] width 69 height 10
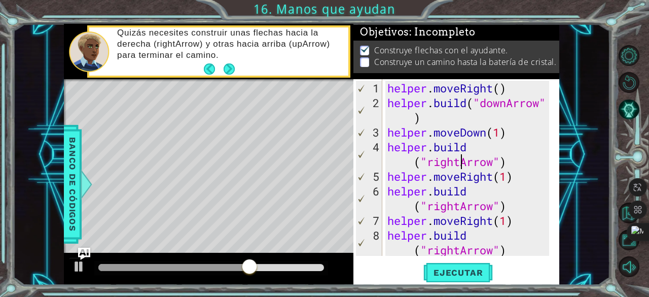
click at [460, 246] on div "helper . moveRight ( ) helper . build ( "downArrow" ) helper . moveDown ( 1 ) h…" at bounding box center [469, 184] width 169 height 206
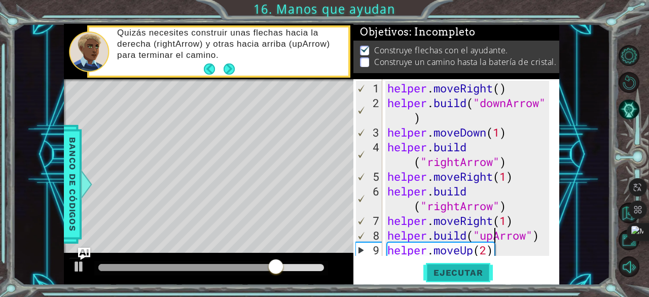
type textarea "helper.build("upArrow")"
click at [475, 272] on span "Ejecutar" at bounding box center [457, 272] width 69 height 10
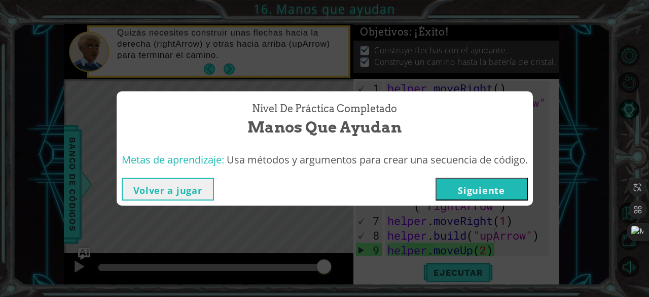
click at [464, 186] on button "Siguiente" at bounding box center [482, 188] width 92 height 23
